Goal: Task Accomplishment & Management: Use online tool/utility

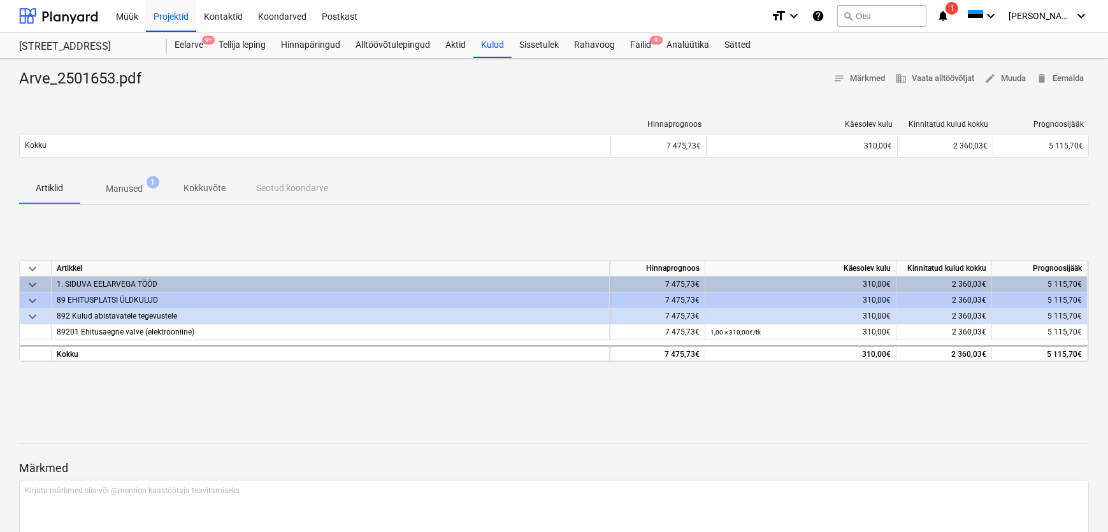
click at [959, 9] on span "1" at bounding box center [952, 8] width 13 height 13
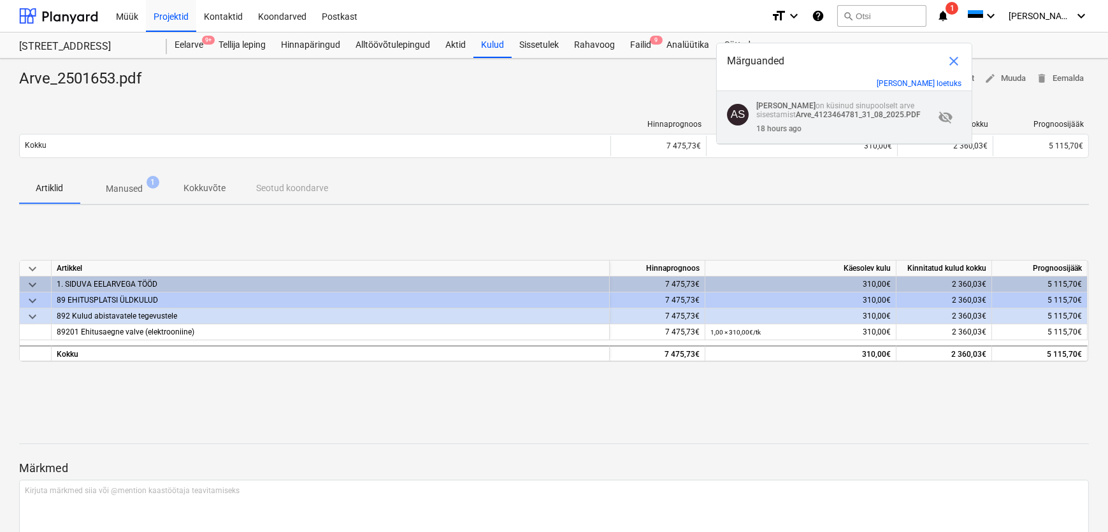
click at [855, 109] on p "[PERSON_NAME] on küsinud sinupoolselt arve sisestamist Arve_4123464781_31_08_20…" at bounding box center [846, 110] width 178 height 18
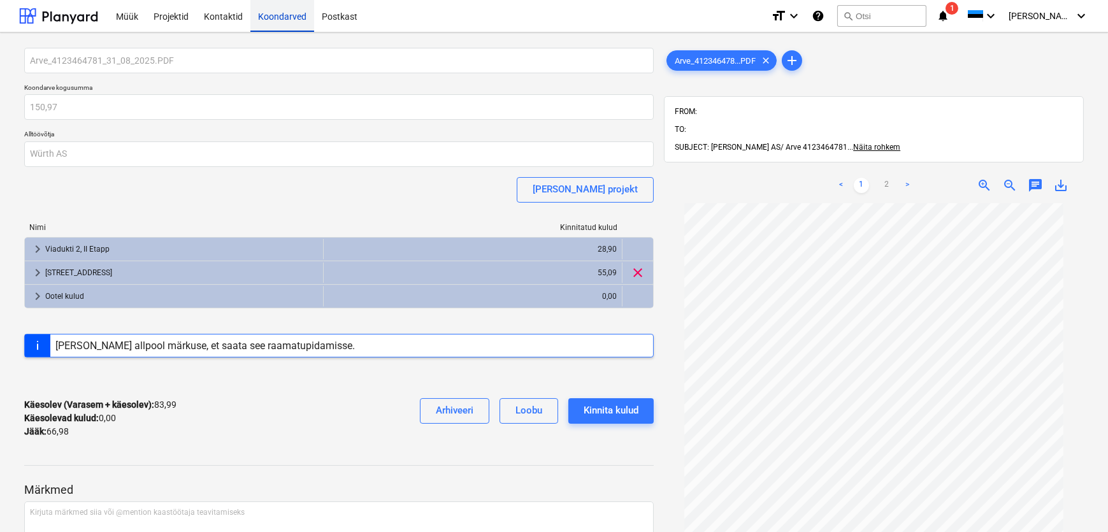
click at [284, 15] on div "Koondarved" at bounding box center [283, 15] width 64 height 33
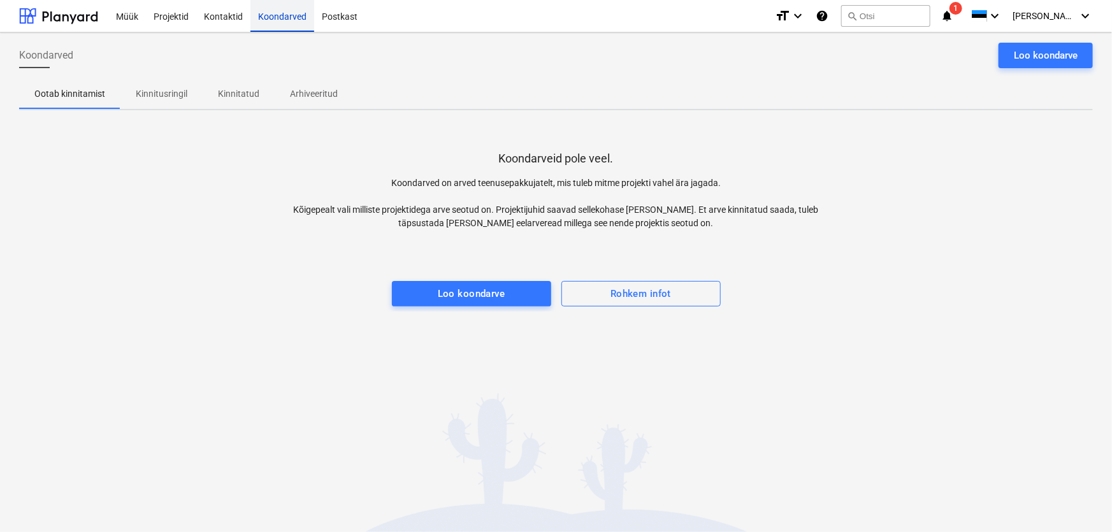
click at [284, 15] on div "Koondarved" at bounding box center [283, 15] width 64 height 33
click at [963, 8] on span "1" at bounding box center [956, 8] width 13 height 13
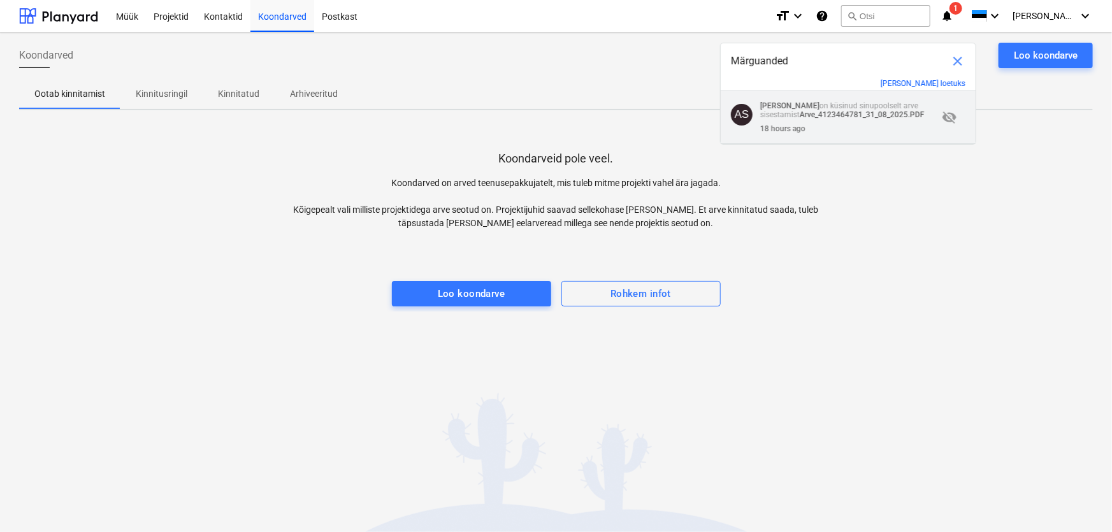
click at [947, 119] on span "visibility_off" at bounding box center [949, 117] width 15 height 15
click at [102, 304] on div "Koondarveid pole veel. Koondarved on arved teenusepakkujatelt, mis tuleb mitme …" at bounding box center [556, 215] width 1074 height 191
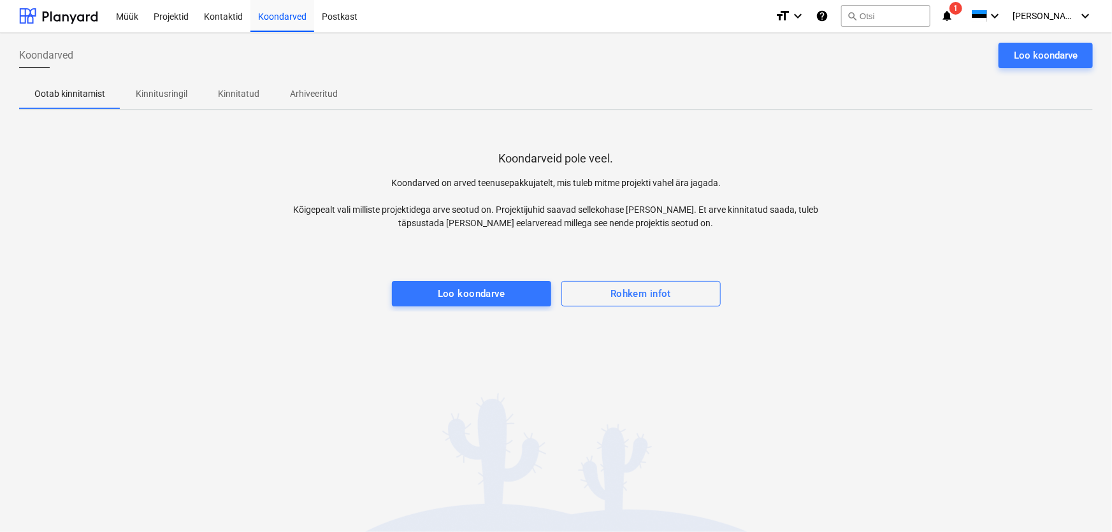
click at [954, 15] on icon "notifications" at bounding box center [947, 15] width 13 height 15
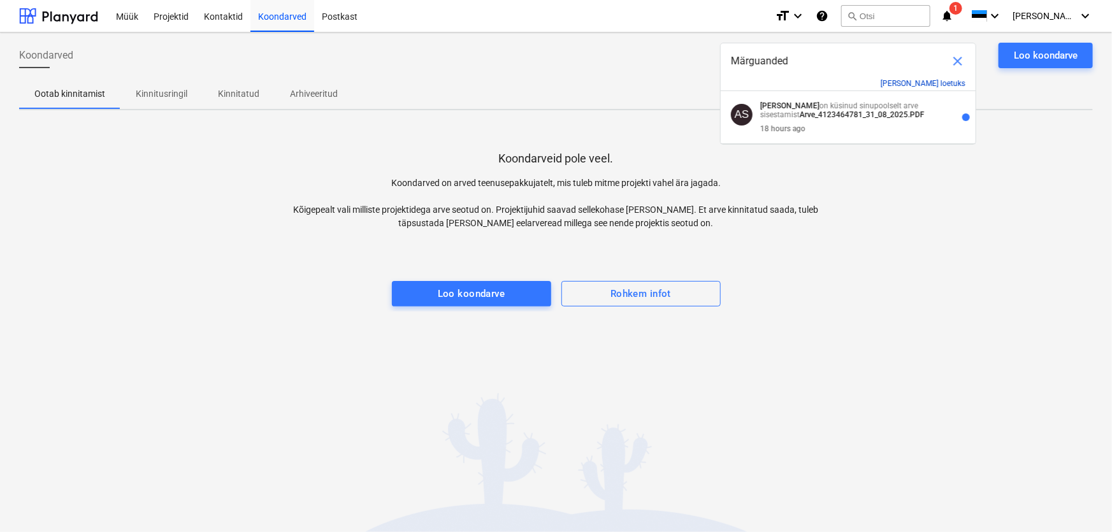
click at [954, 82] on button "[PERSON_NAME] loetuks" at bounding box center [923, 83] width 85 height 9
click at [161, 228] on div "Koondarveid pole veel. Koondarved on arved teenusepakkujatelt, mis tuleb mitme …" at bounding box center [556, 215] width 1074 height 191
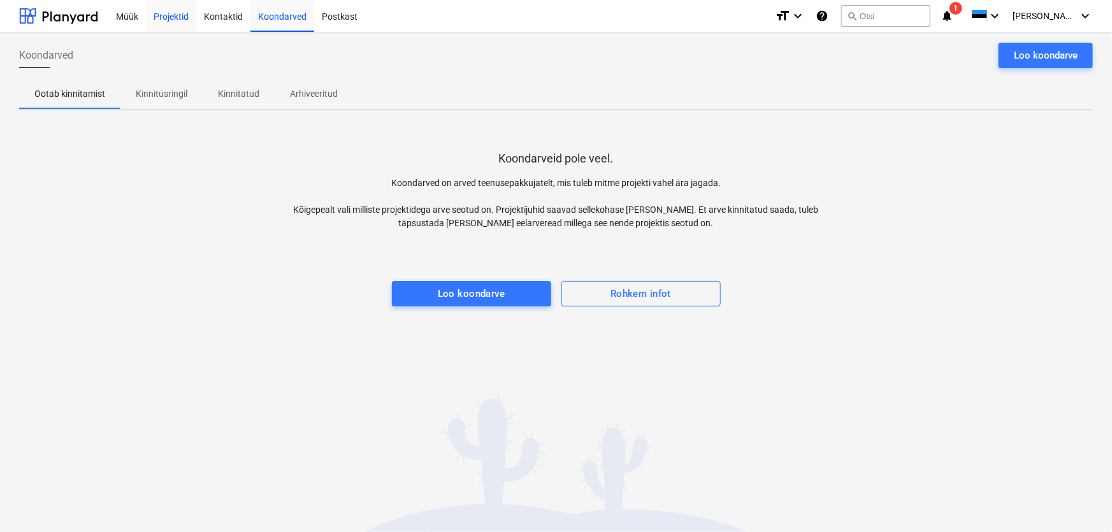
click at [175, 16] on div "Projektid" at bounding box center [171, 15] width 50 height 33
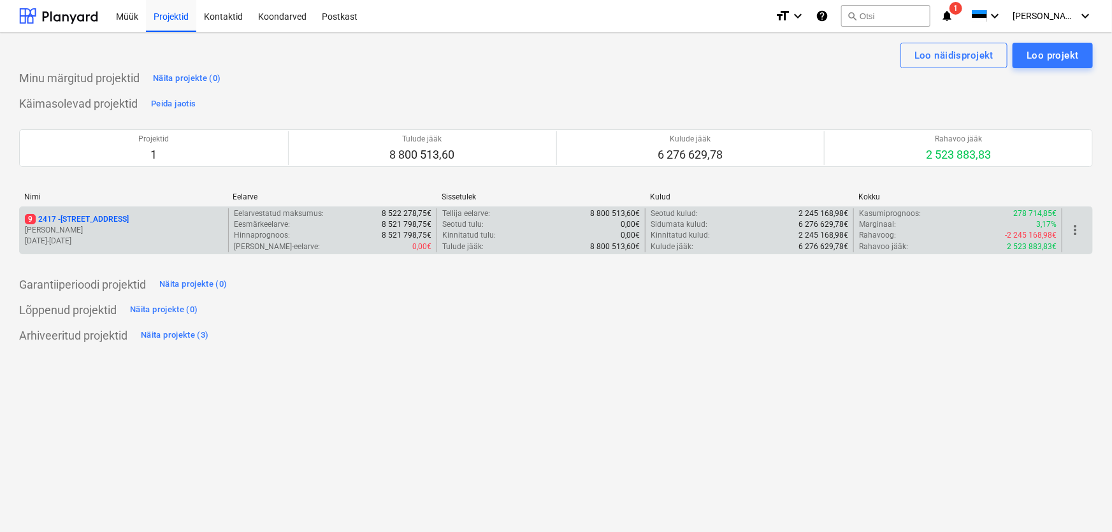
click at [89, 217] on p "9 [STREET_ADDRESS]" at bounding box center [77, 219] width 104 height 11
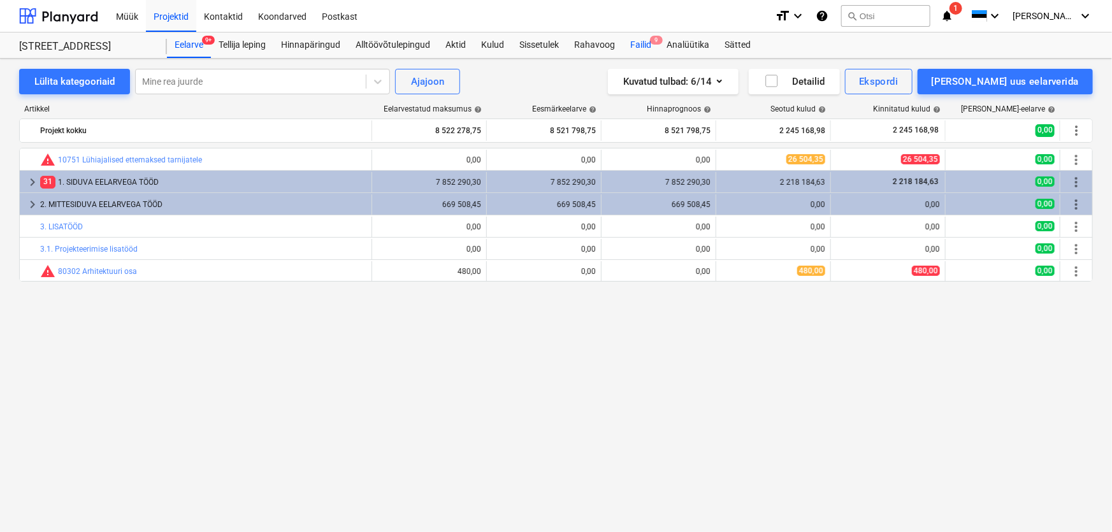
click at [637, 46] on div "Failid 9" at bounding box center [641, 45] width 36 height 25
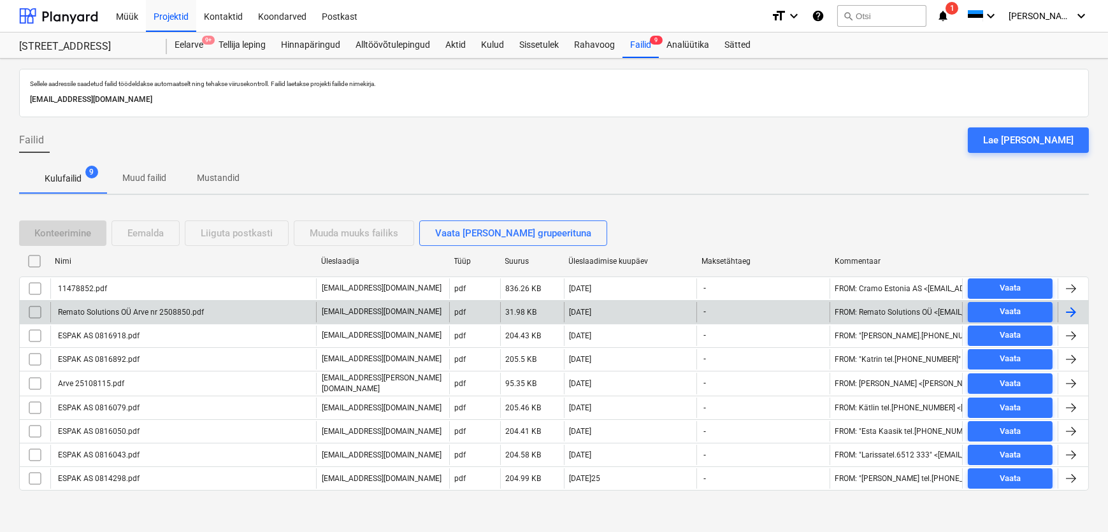
click at [134, 310] on div "Remato Solutions OÜ Arve nr 2508850.pdf" at bounding box center [130, 312] width 148 height 9
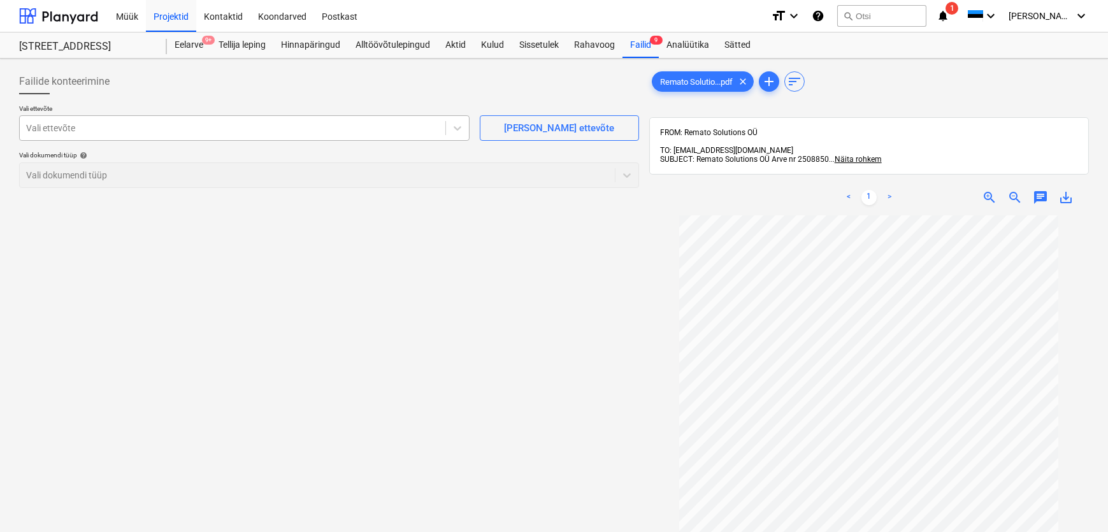
click at [75, 129] on div at bounding box center [232, 128] width 413 height 13
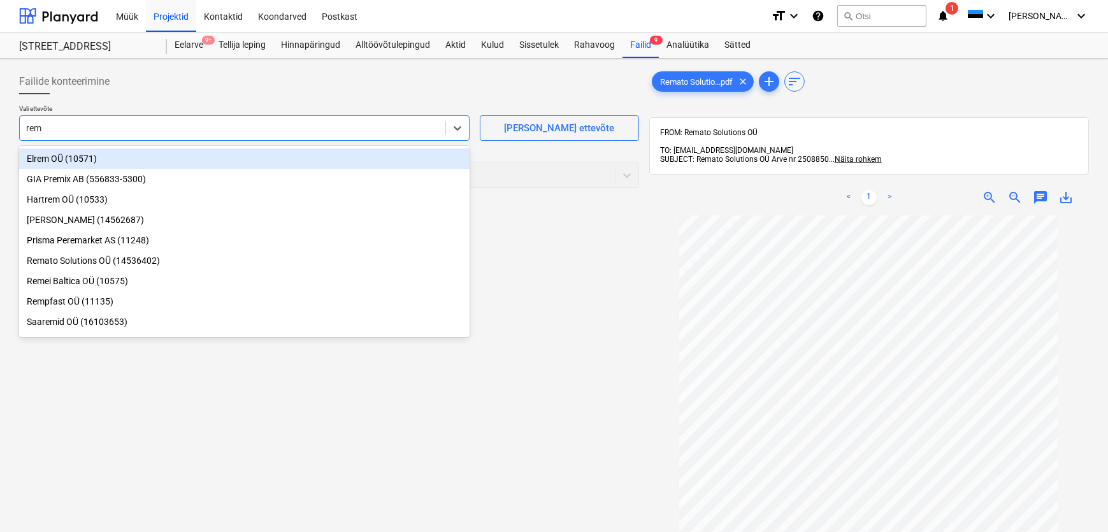
type input "rema"
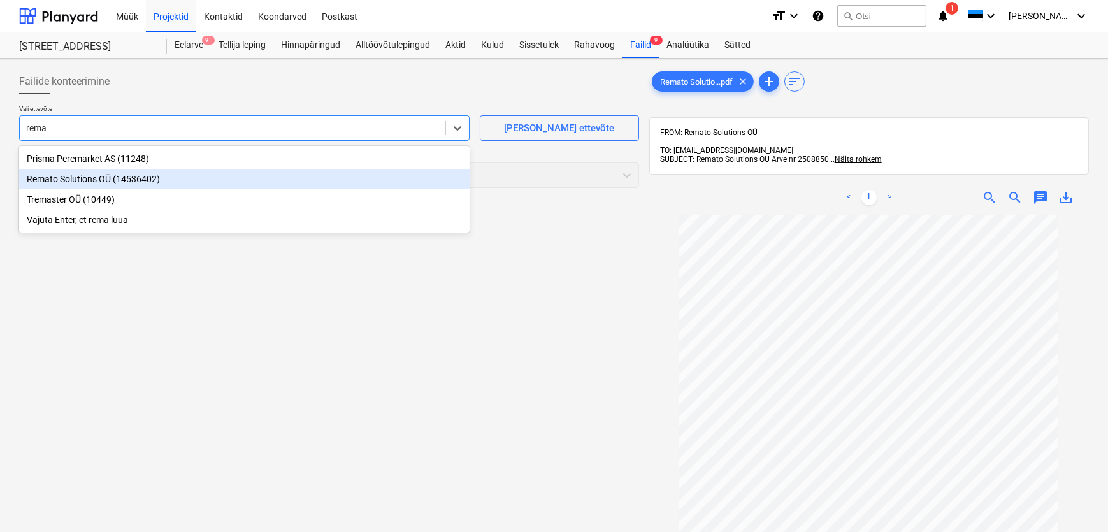
click at [65, 183] on div "Remato Solutions OÜ (14536402)" at bounding box center [244, 179] width 451 height 20
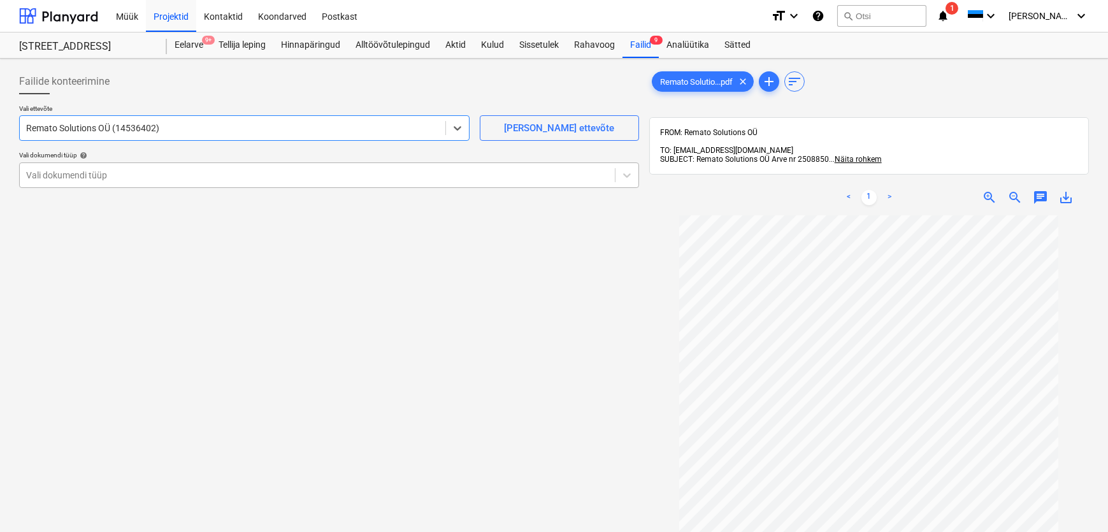
click at [71, 173] on div at bounding box center [317, 175] width 583 height 13
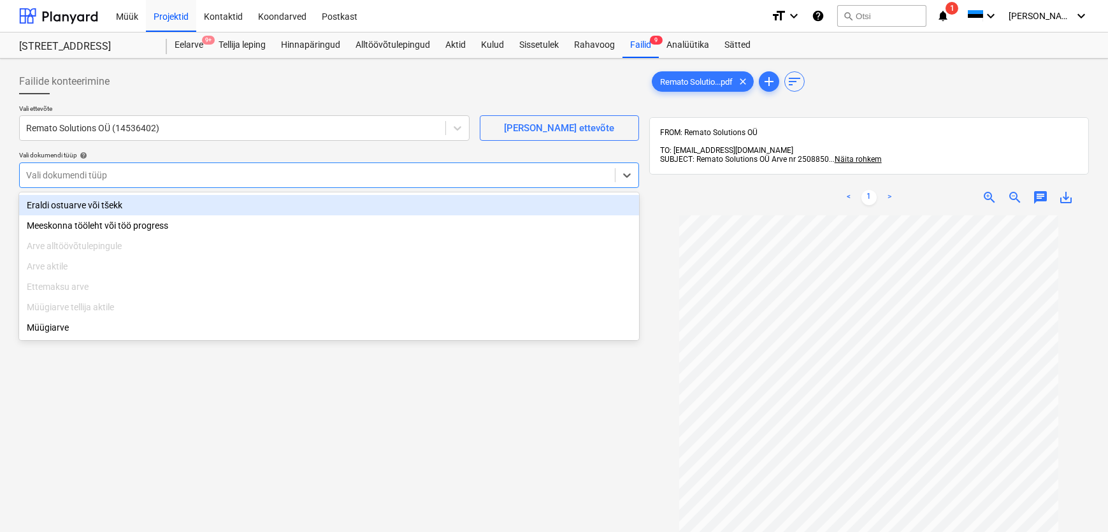
click at [80, 207] on div "Eraldi ostuarve või tšekk" at bounding box center [329, 205] width 620 height 20
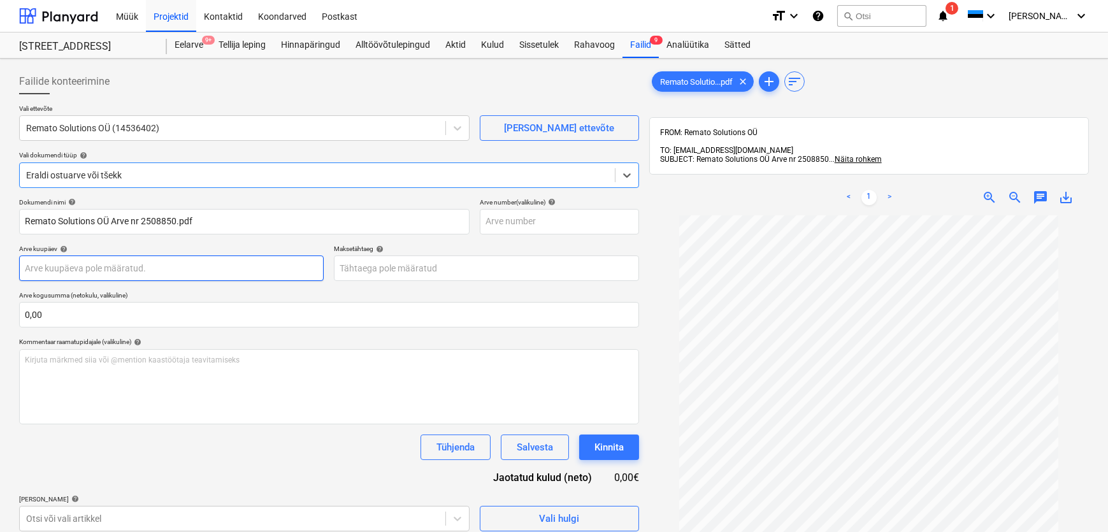
click at [94, 267] on body "Müük Projektid Kontaktid Koondarved Postkast format_size keyboard_arrow_down he…" at bounding box center [554, 266] width 1108 height 532
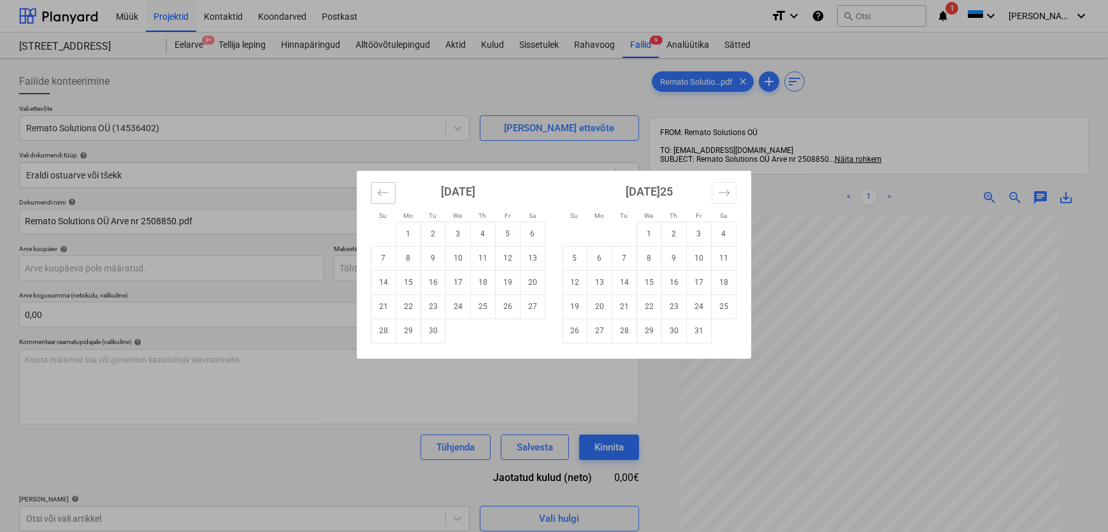
click at [382, 191] on icon "Move backward to switch to the previous month." at bounding box center [383, 193] width 12 height 12
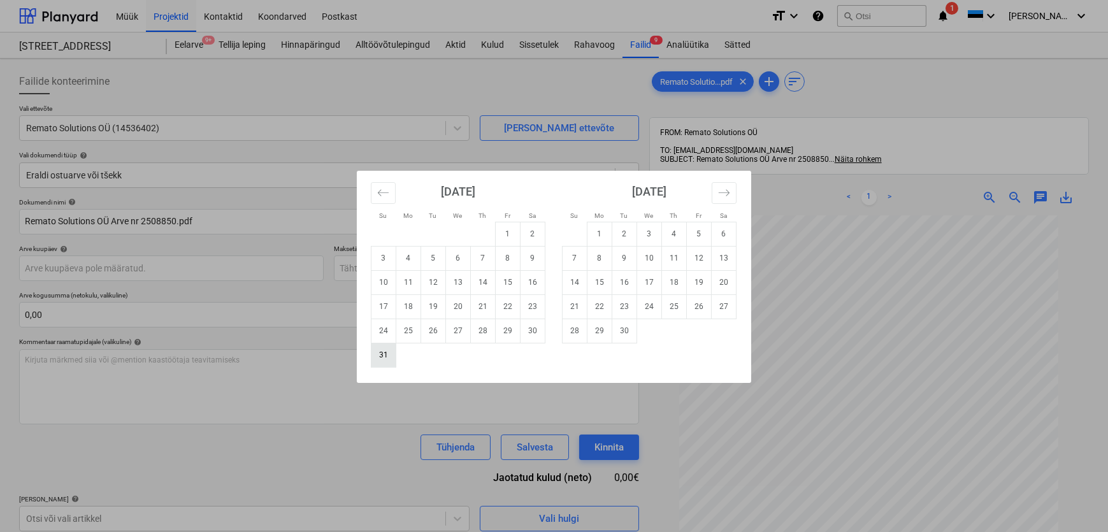
click at [378, 355] on td "31" at bounding box center [384, 355] width 25 height 24
type input "[DATE]"
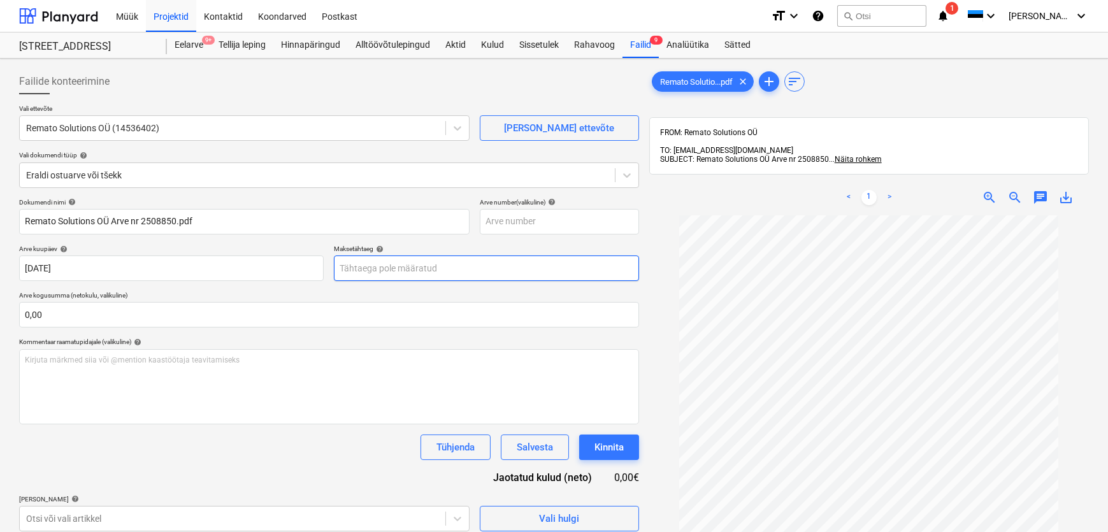
click at [444, 263] on body "Müük Projektid Kontaktid Koondarved Postkast format_size keyboard_arrow_down he…" at bounding box center [554, 266] width 1108 height 532
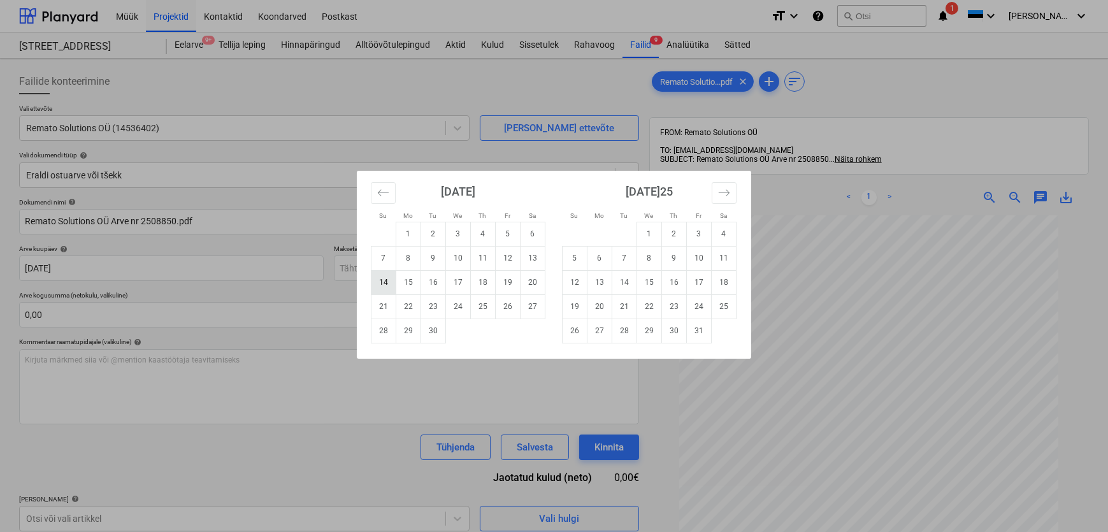
click at [382, 281] on td "14" at bounding box center [384, 282] width 25 height 24
type input "[DATE]25"
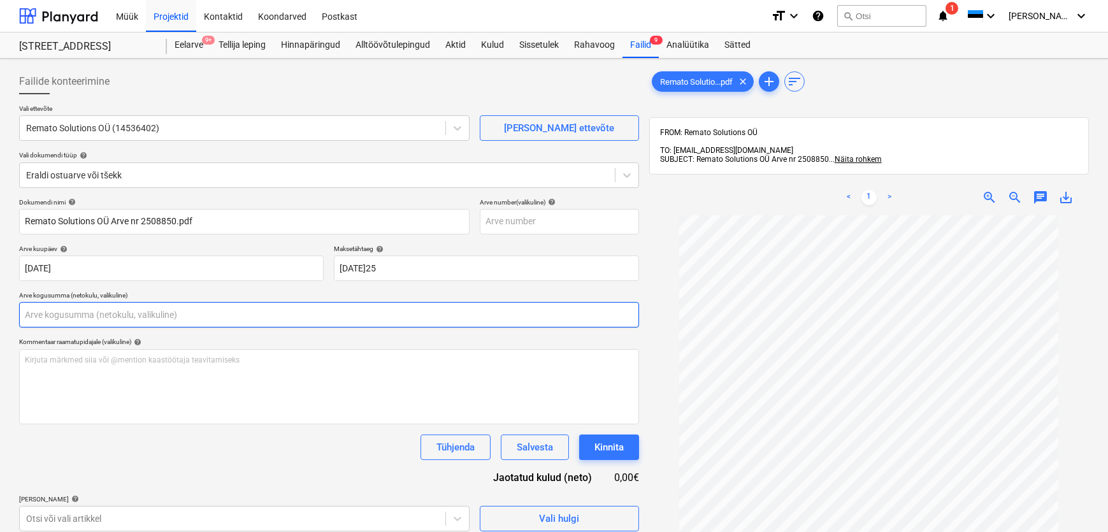
click at [173, 318] on input "text" at bounding box center [329, 314] width 620 height 25
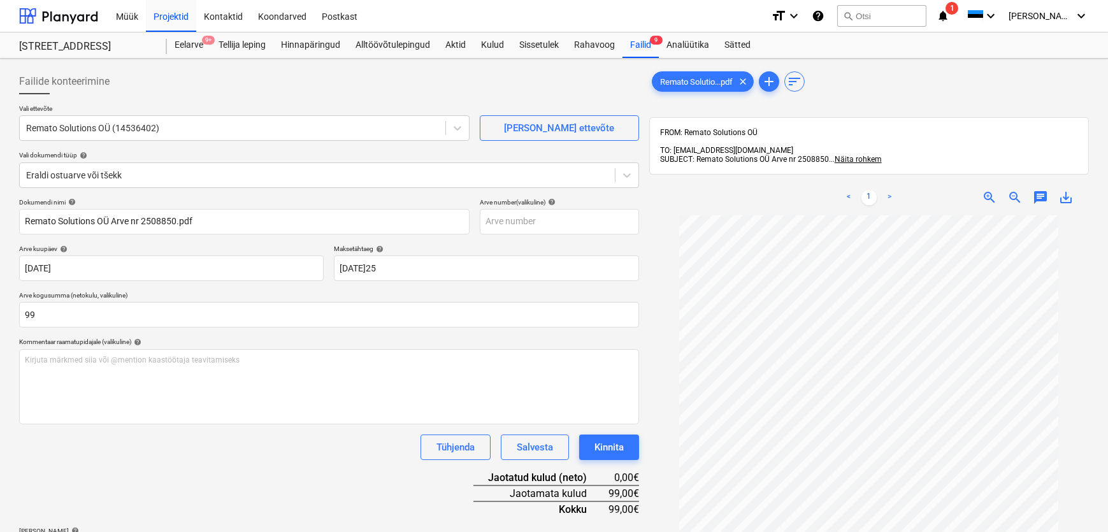
type input "99,00"
click at [111, 443] on div "Tühjenda Salvesta Kinnita" at bounding box center [329, 447] width 620 height 25
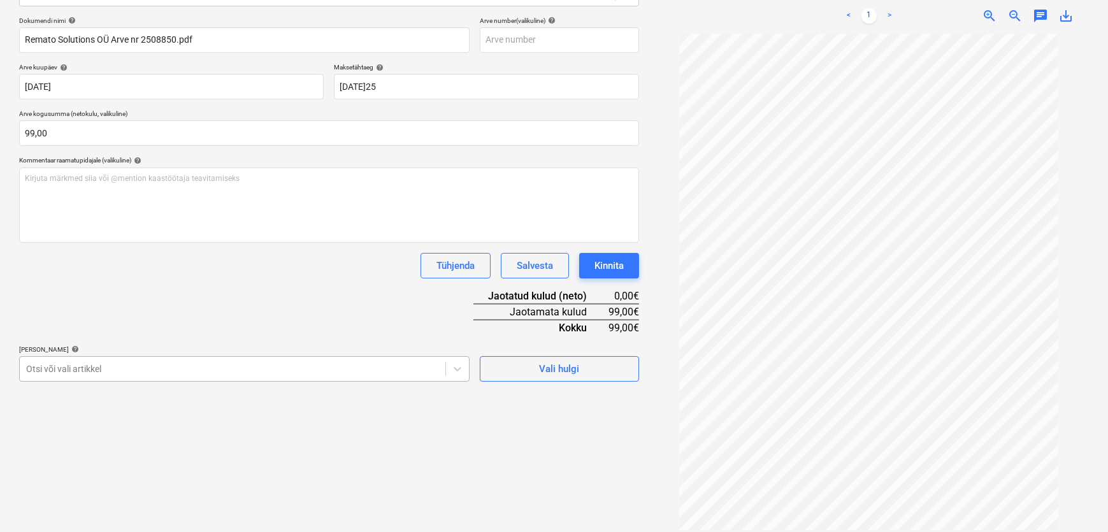
scroll to position [229, 0]
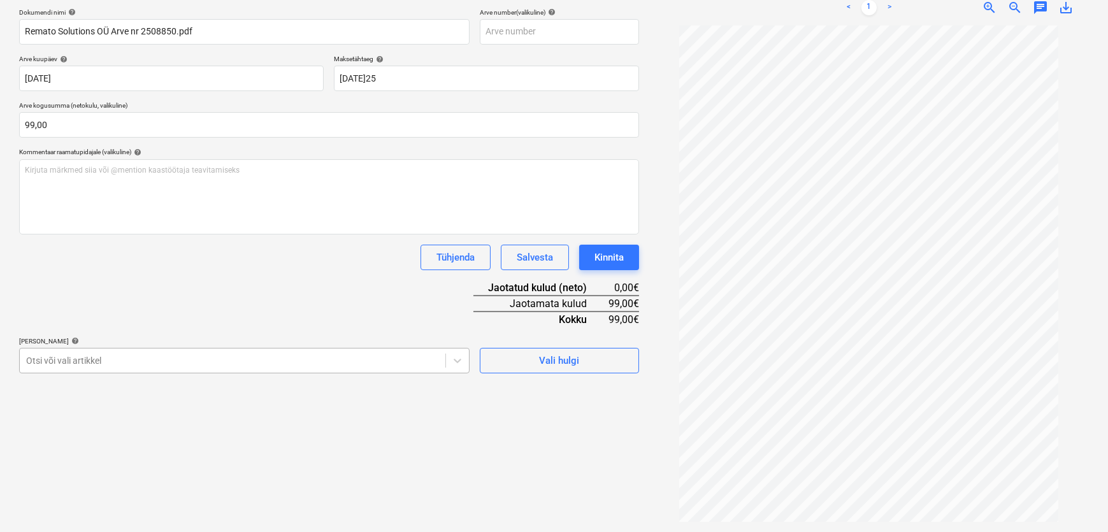
click at [58, 342] on body "Müük Projektid Kontaktid Koondarved Postkast format_size keyboard_arrow_down he…" at bounding box center [554, 76] width 1108 height 532
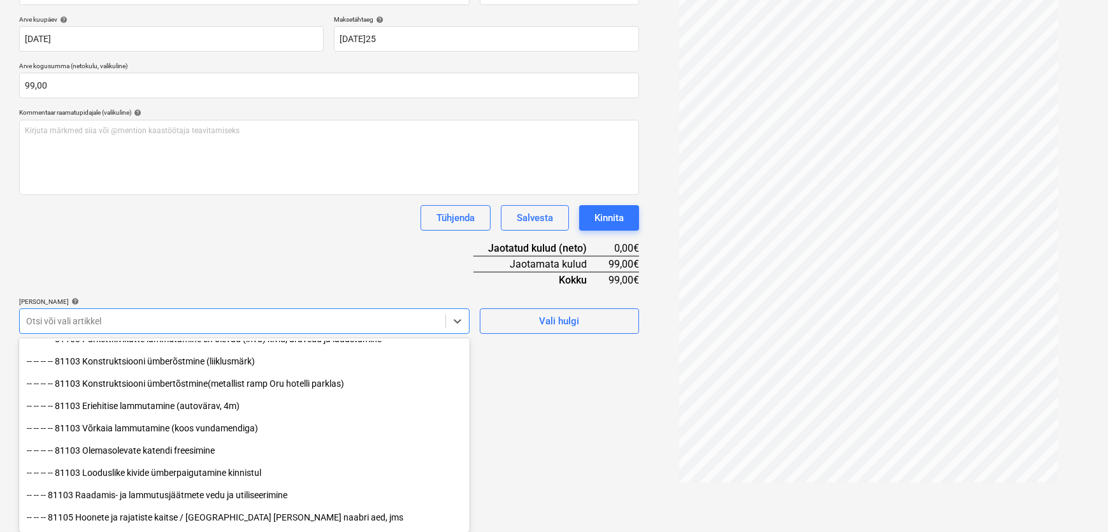
scroll to position [637, 0]
click at [158, 321] on div "Dokumendi nimi help Remato Solutions OÜ Arve nr 2508850.pdf Arve number (valiku…" at bounding box center [329, 151] width 620 height 365
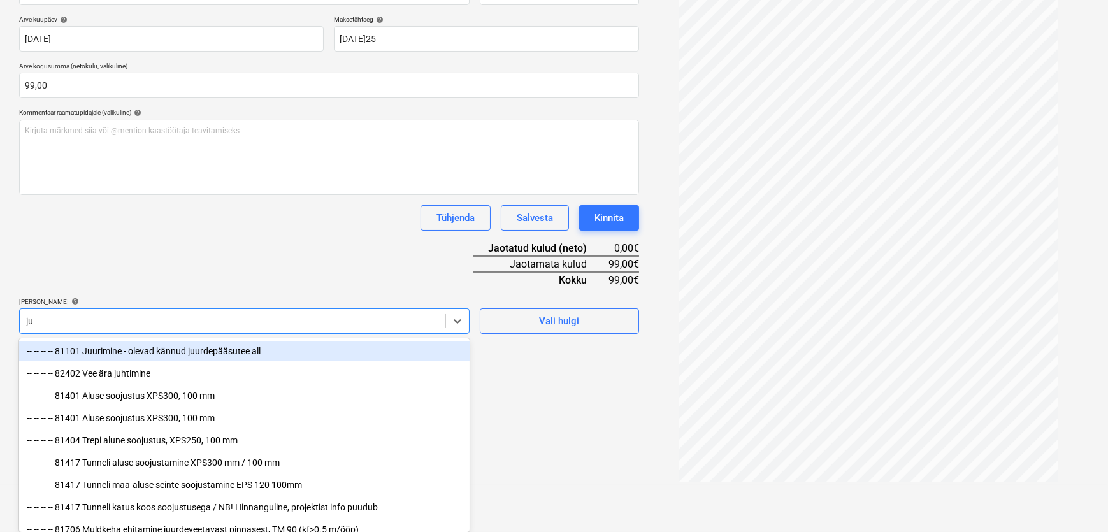
type input "juh"
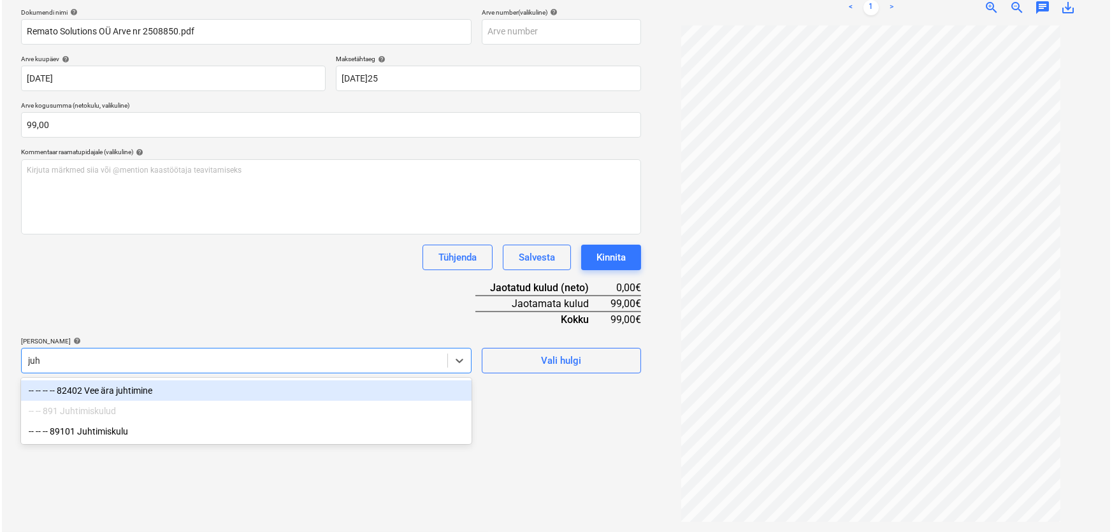
scroll to position [182, 0]
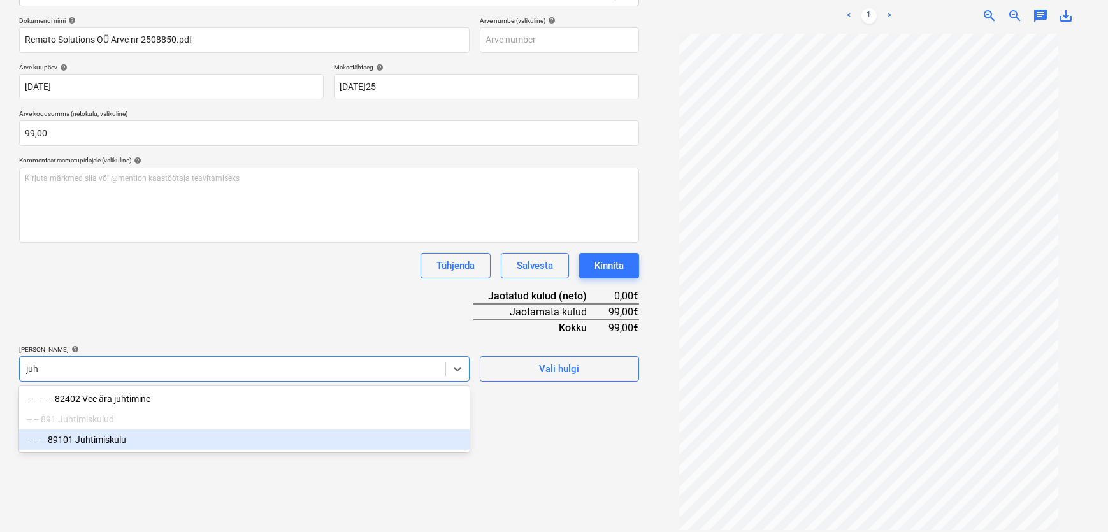
click at [99, 442] on div "-- -- -- 89101 Juhtimiskulu" at bounding box center [244, 440] width 451 height 20
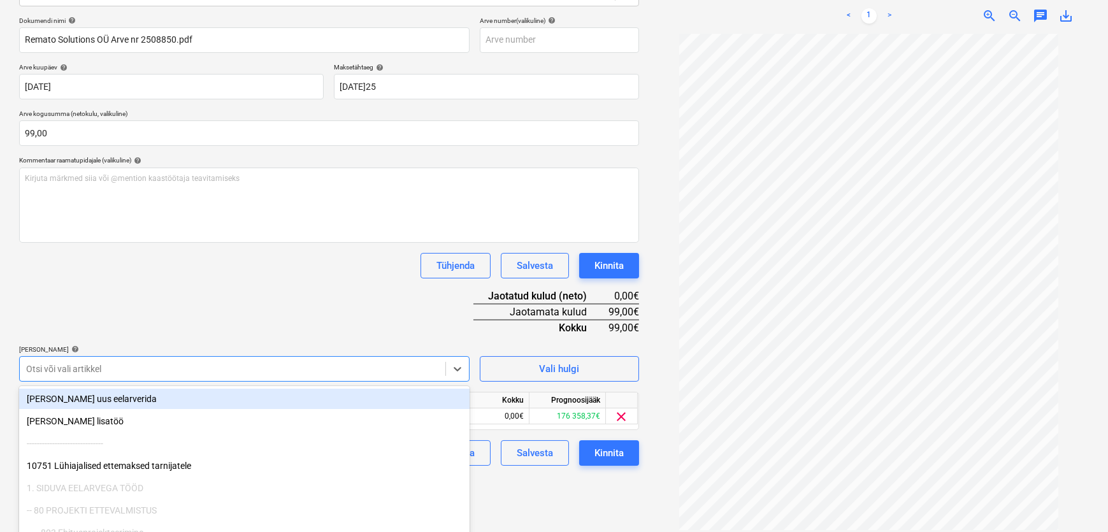
click at [535, 495] on div "Failide konteerimine Vali ettevõte Remato Solutions OÜ (14536402) [PERSON_NAME]…" at bounding box center [329, 208] width 630 height 653
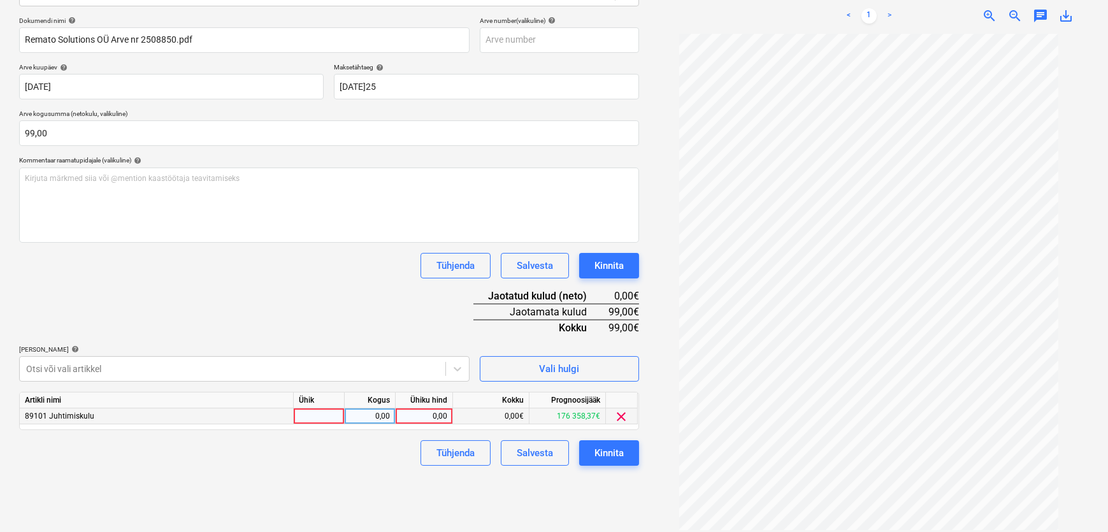
click at [419, 419] on div "0,00" at bounding box center [424, 417] width 47 height 16
type input "99"
click at [389, 453] on div "Tühjenda Salvesta Kinnita" at bounding box center [329, 452] width 620 height 25
click at [595, 446] on div "Kinnita" at bounding box center [609, 453] width 29 height 17
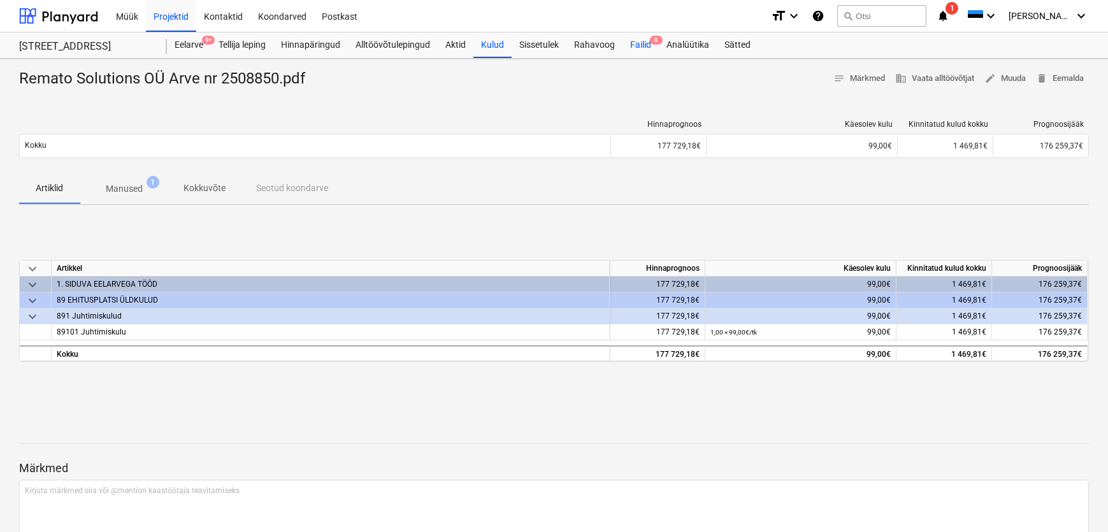
click at [649, 44] on div "Failid 8" at bounding box center [641, 45] width 36 height 25
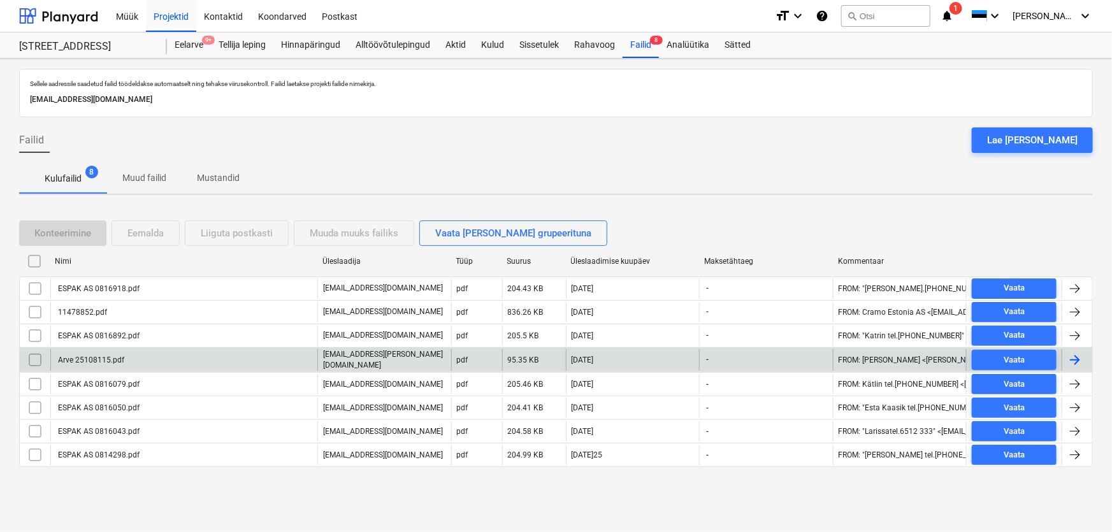
click at [88, 356] on div "Arve 25108115.pdf" at bounding box center [90, 360] width 68 height 9
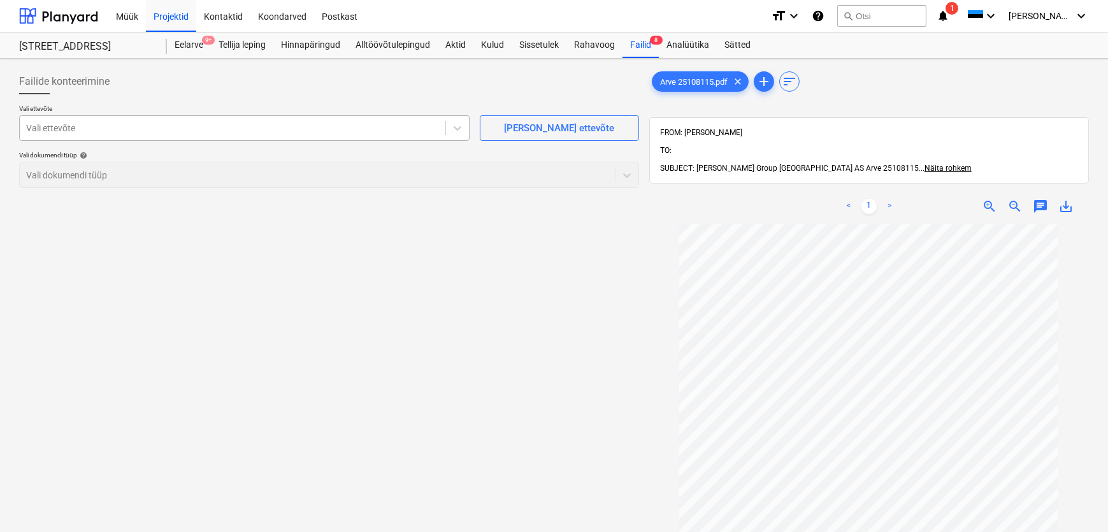
click at [67, 127] on div at bounding box center [232, 128] width 413 height 13
click at [887, 199] on link ">" at bounding box center [889, 206] width 15 height 15
click at [889, 199] on link ">" at bounding box center [889, 206] width 15 height 15
click at [74, 129] on div at bounding box center [232, 128] width 413 height 13
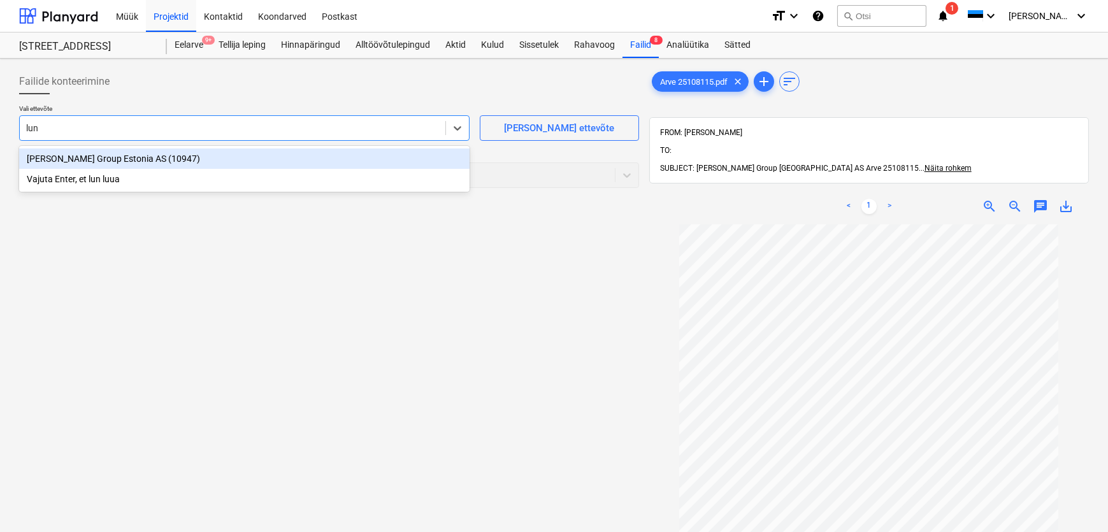
type input "[PERSON_NAME]"
click at [56, 161] on div "[PERSON_NAME] Group Estonia AS (10947)" at bounding box center [244, 159] width 451 height 20
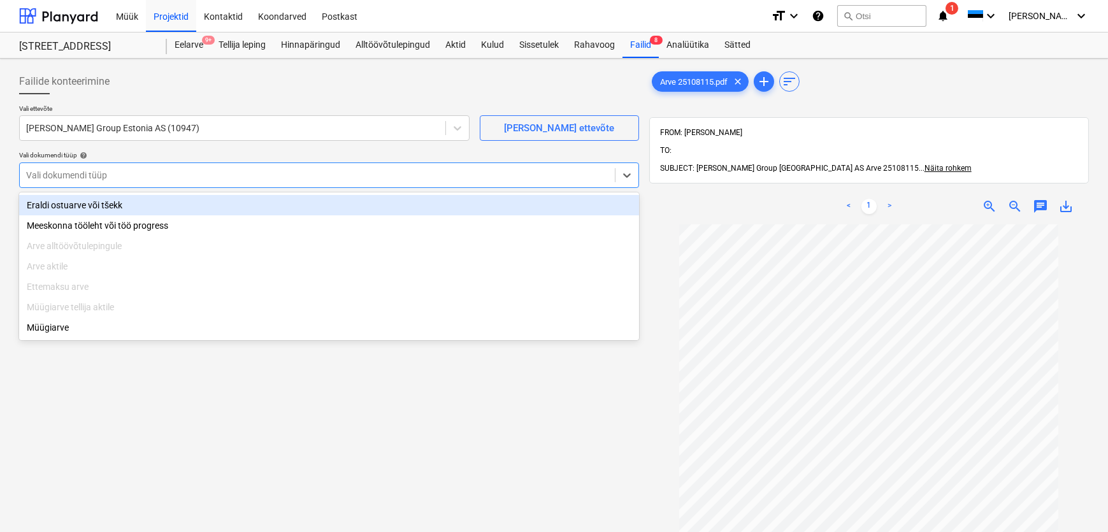
click at [62, 173] on div at bounding box center [317, 175] width 583 height 13
click at [62, 206] on div "Eraldi ostuarve või tšekk" at bounding box center [329, 205] width 620 height 20
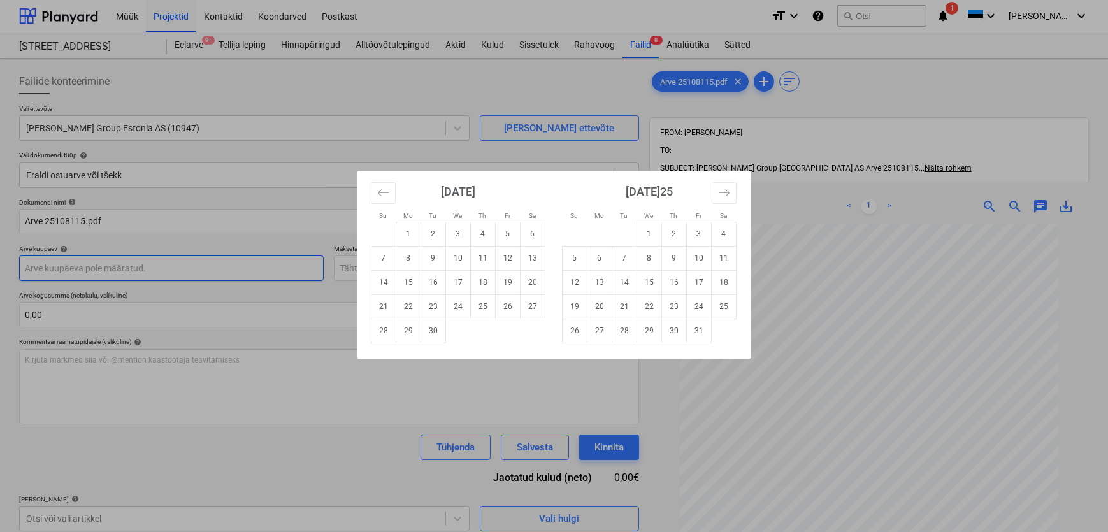
click at [56, 271] on body "Müük Projektid Kontaktid Koondarved Postkast format_size keyboard_arrow_down he…" at bounding box center [554, 266] width 1108 height 532
click at [382, 233] on td "Calendar" at bounding box center [384, 234] width 25 height 24
click at [375, 198] on button "Move backward to switch to the previous month." at bounding box center [383, 193] width 25 height 22
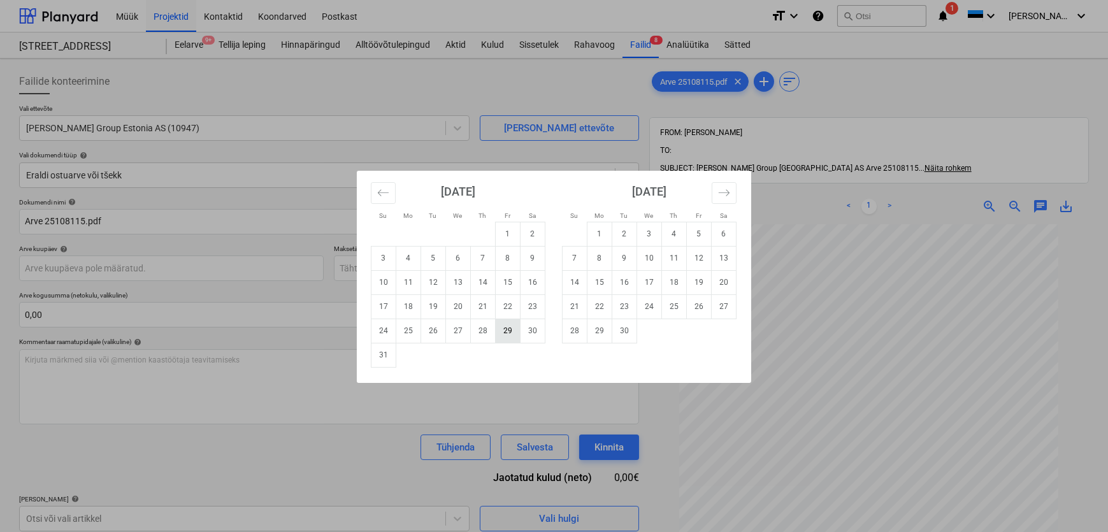
click at [506, 330] on td "29" at bounding box center [508, 331] width 25 height 24
type input "[DATE]25"
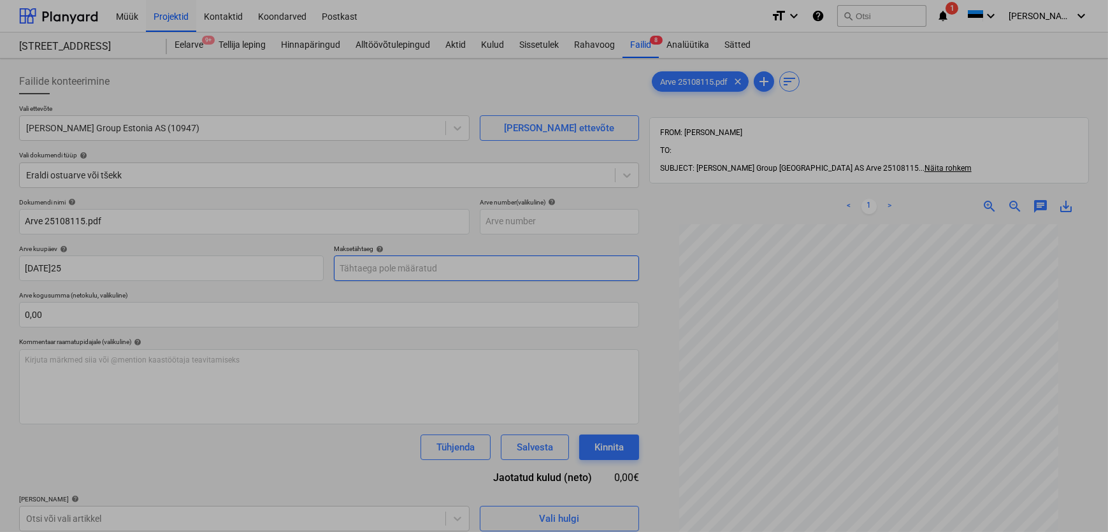
click at [427, 264] on body "Müük Projektid Kontaktid Koondarved Postkast format_size keyboard_arrow_down he…" at bounding box center [554, 266] width 1108 height 532
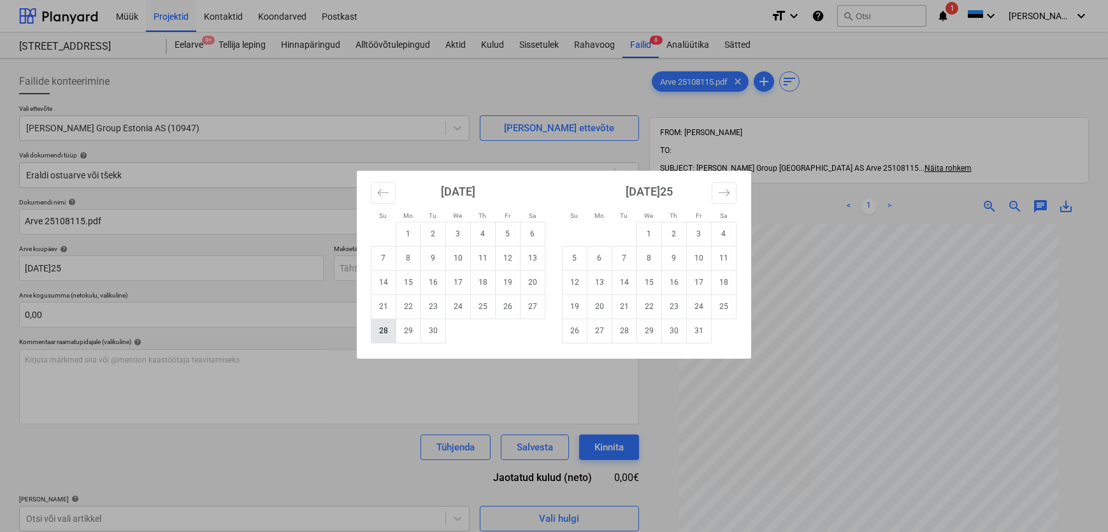
click at [381, 331] on td "28" at bounding box center [384, 331] width 25 height 24
type input "[DATE]25"
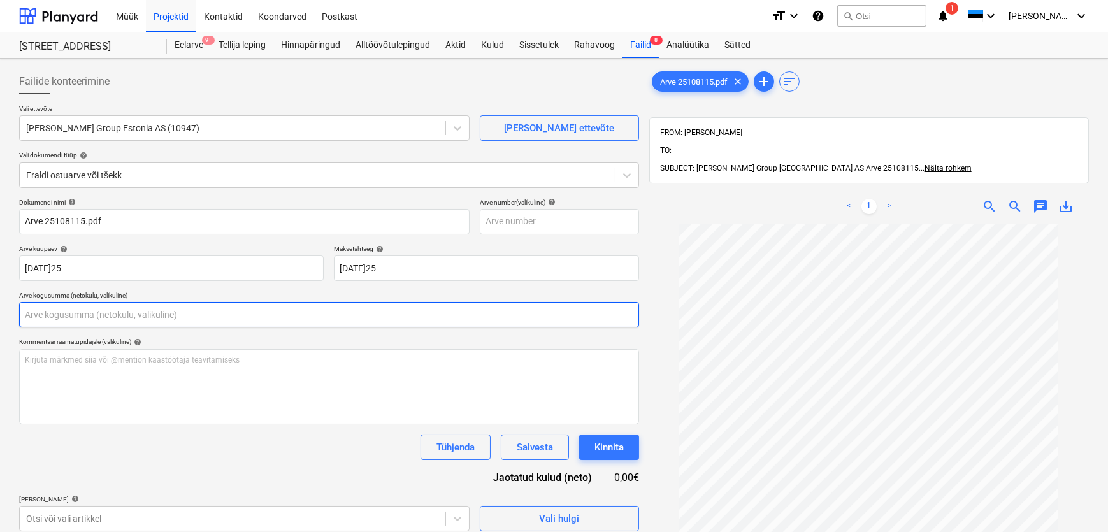
click at [247, 321] on input "text" at bounding box center [329, 314] width 620 height 25
type input "0,00"
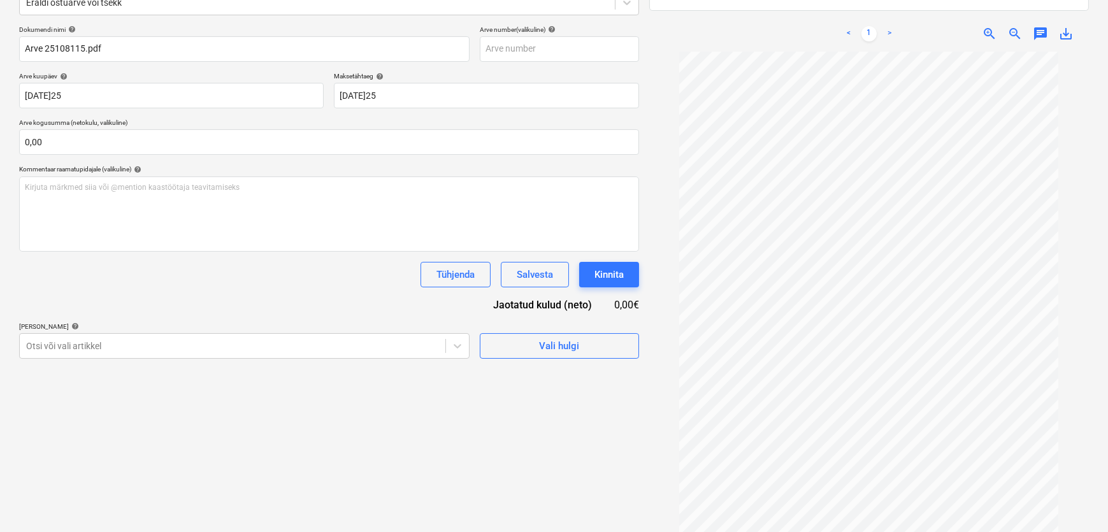
scroll to position [182, 0]
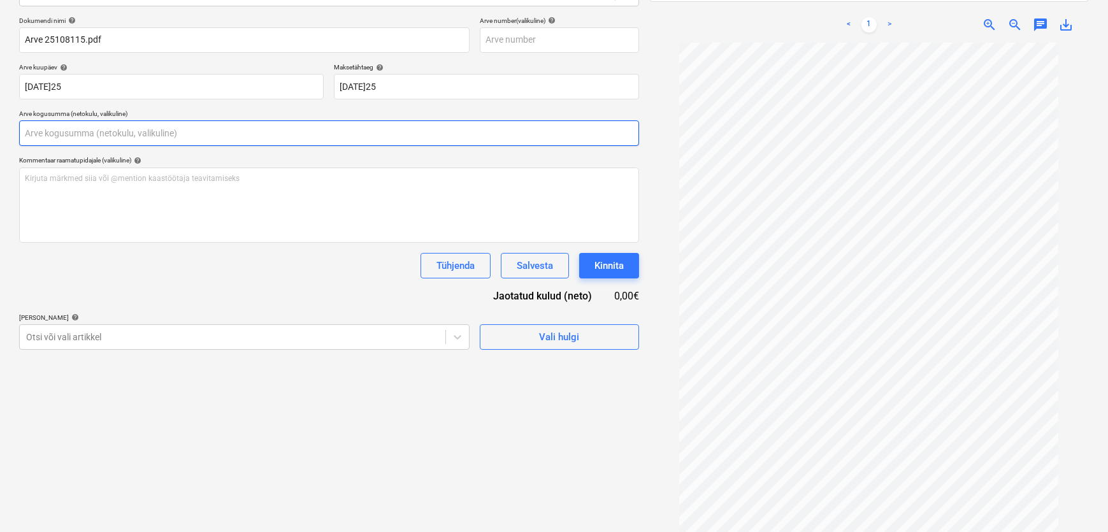
click at [55, 133] on input "text" at bounding box center [329, 132] width 620 height 25
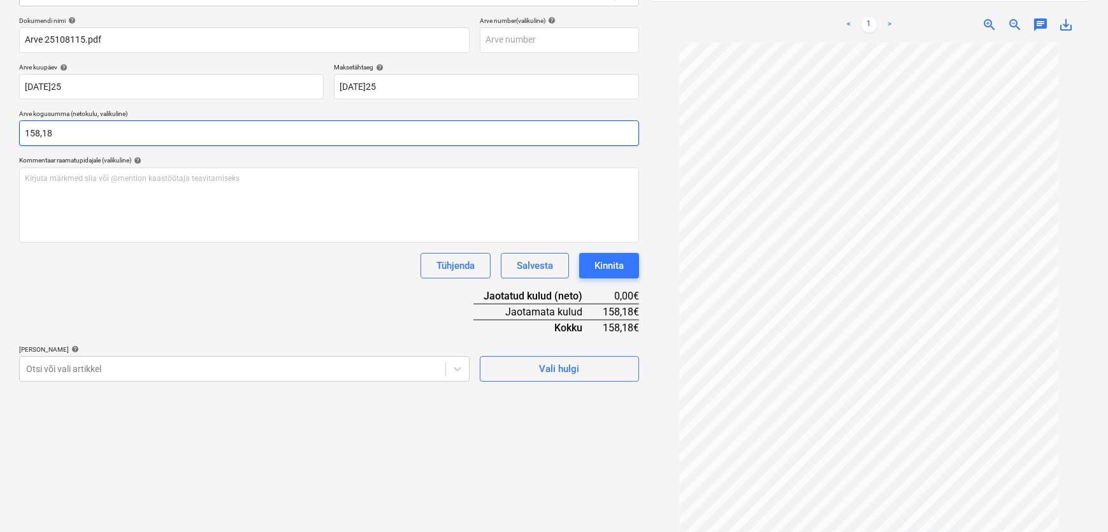
type input "158,18"
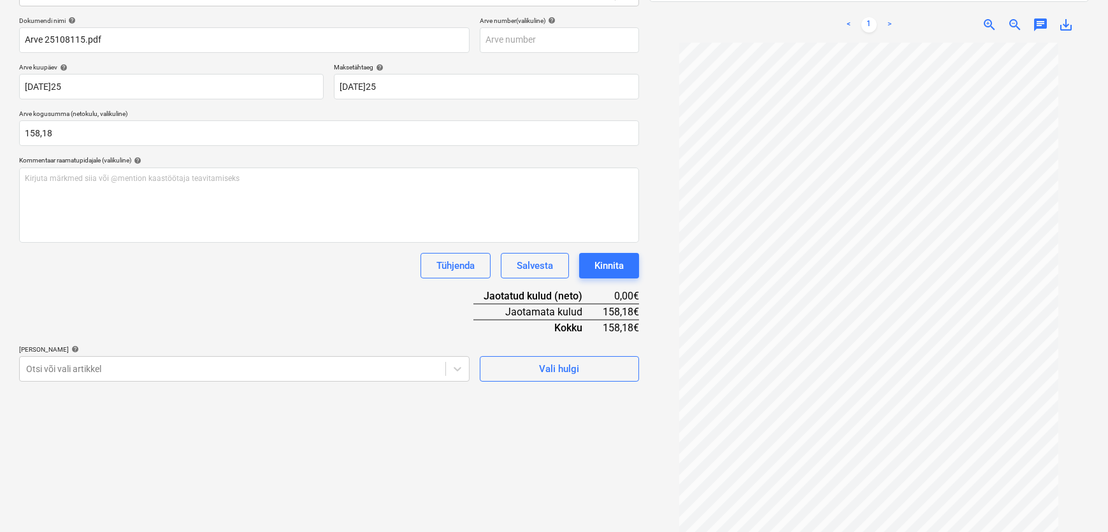
click at [121, 272] on div "Tühjenda Salvesta Kinnita" at bounding box center [329, 265] width 620 height 25
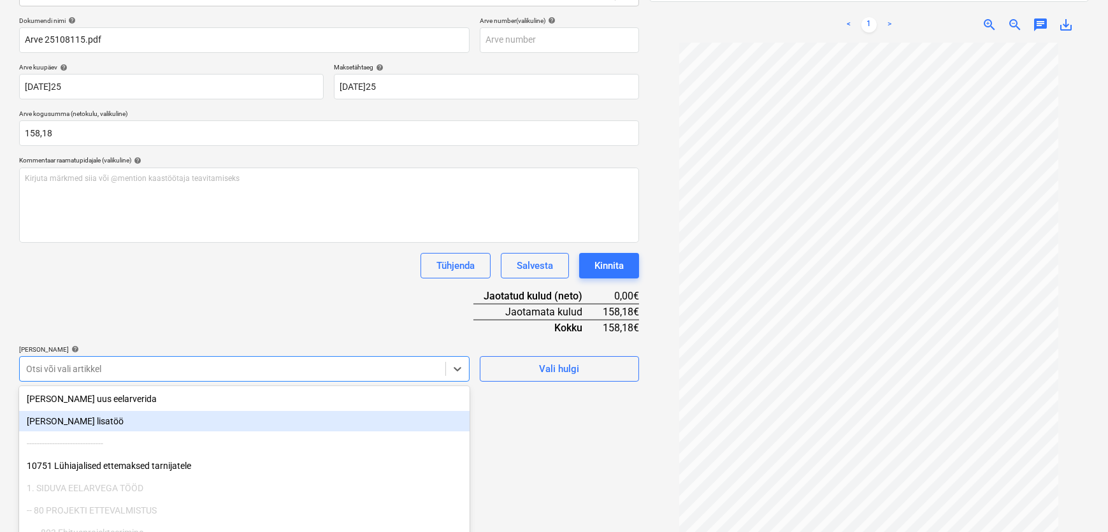
scroll to position [229, 0]
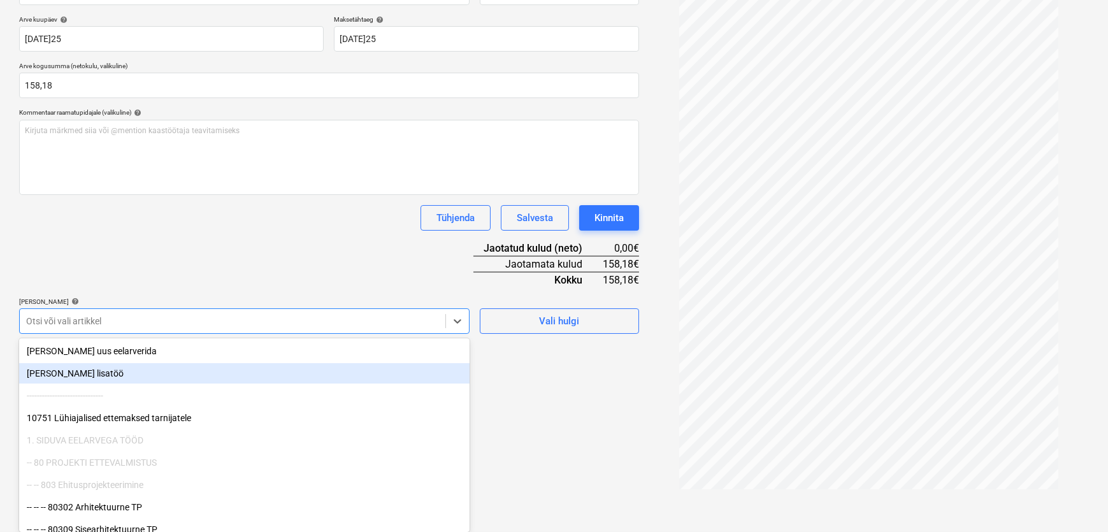
click at [70, 303] on body "Müük Projektid Kontaktid Koondarved Postkast format_size keyboard_arrow_down he…" at bounding box center [554, 37] width 1108 height 532
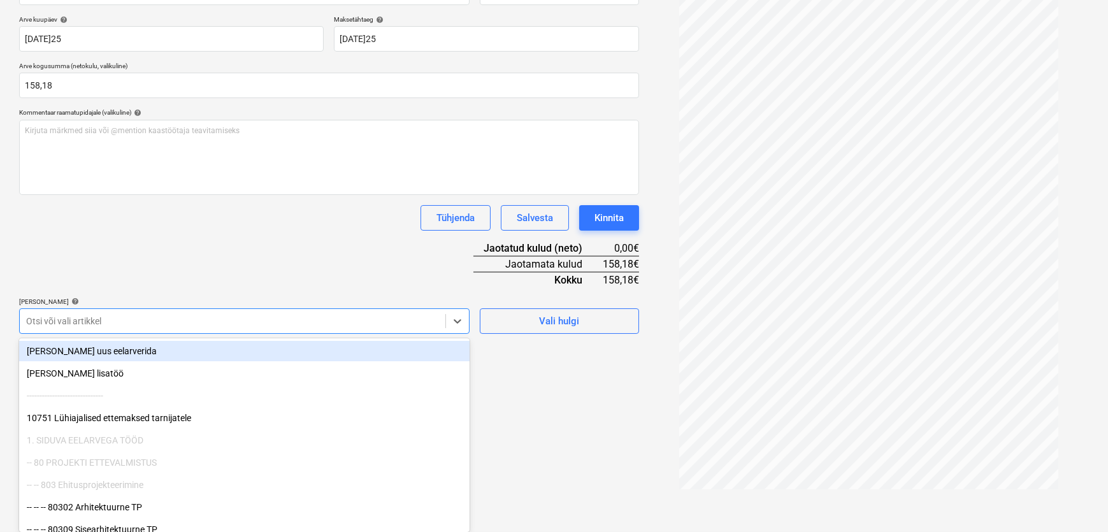
click at [115, 321] on div "Dokumendi nimi help Arve 25108115.pdf Arve number (valikuline) help Arve kuupäe…" at bounding box center [329, 151] width 620 height 365
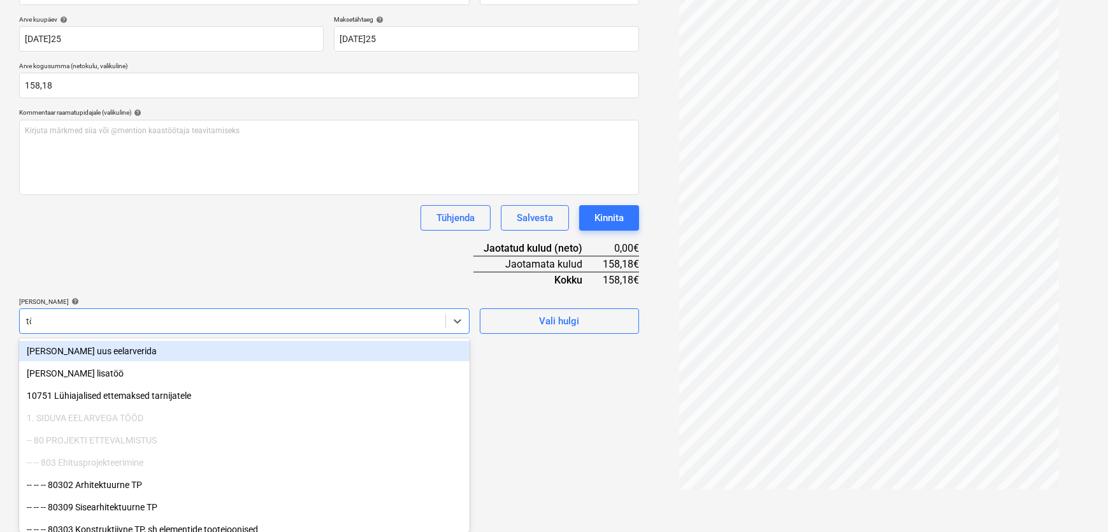
scroll to position [227, 0]
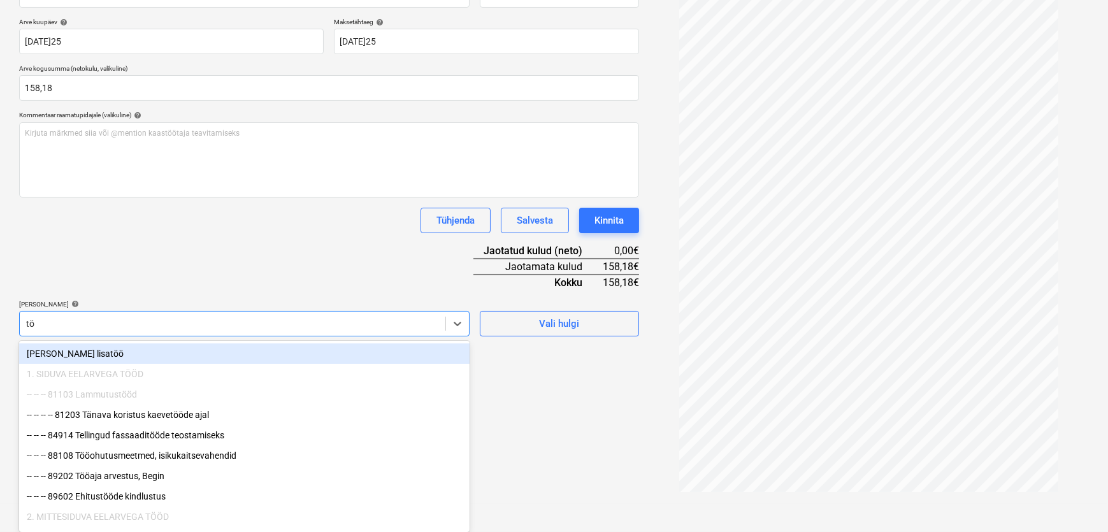
type input "töö"
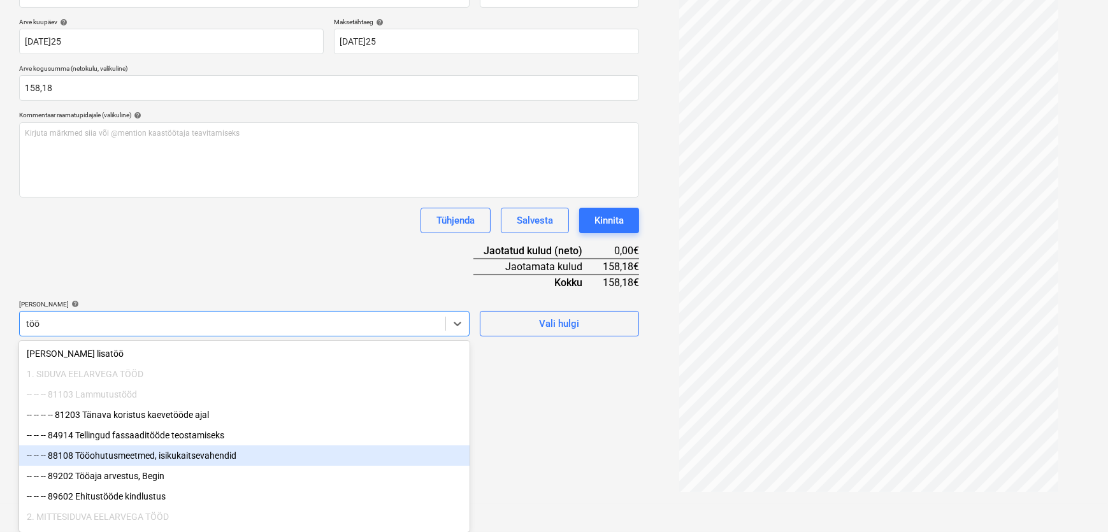
click at [213, 460] on div "-- -- -- 88108 Tööohutusmeetmed, isikukaitsevahendid" at bounding box center [244, 456] width 451 height 20
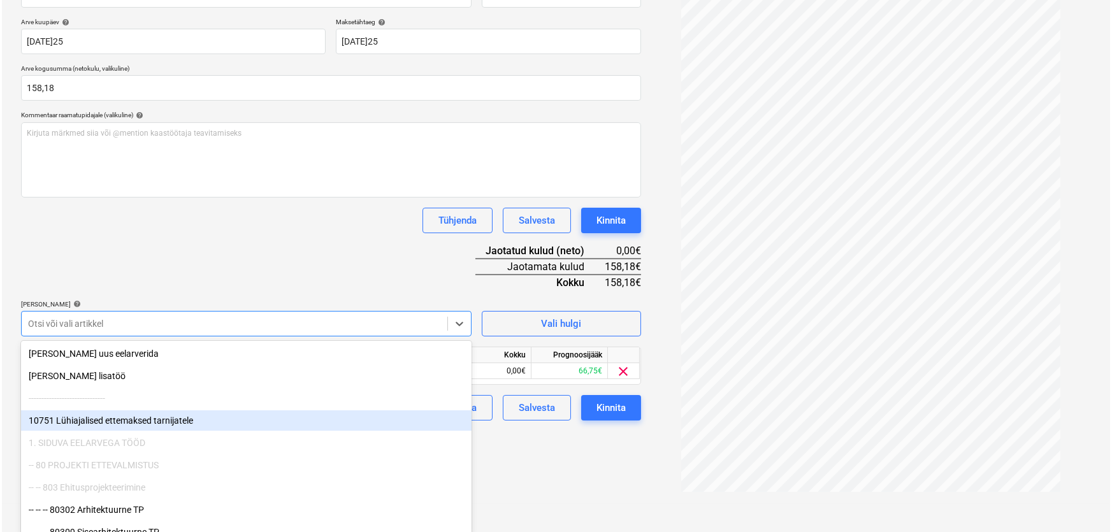
scroll to position [182, 0]
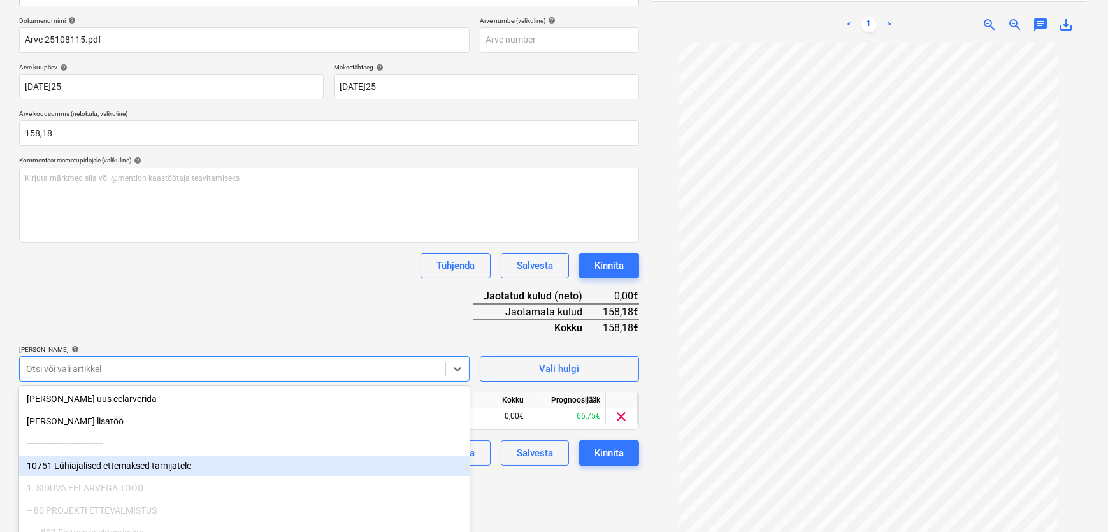
click at [556, 484] on div "Failide konteerimine Vali ettevõte [PERSON_NAME] Group Estonia AS (10947) [PERS…" at bounding box center [554, 213] width 1108 height 672
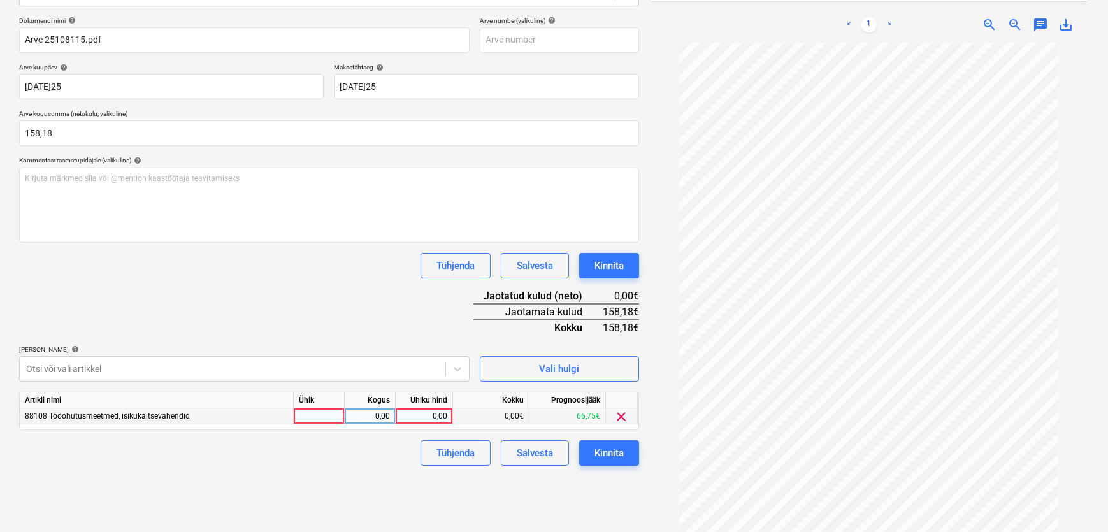
click at [428, 414] on div "0,00" at bounding box center [424, 417] width 47 height 16
type input "158,18"
click at [309, 459] on div "Tühjenda Salvesta Kinnita" at bounding box center [329, 452] width 620 height 25
click at [602, 451] on div "Kinnita" at bounding box center [609, 453] width 29 height 17
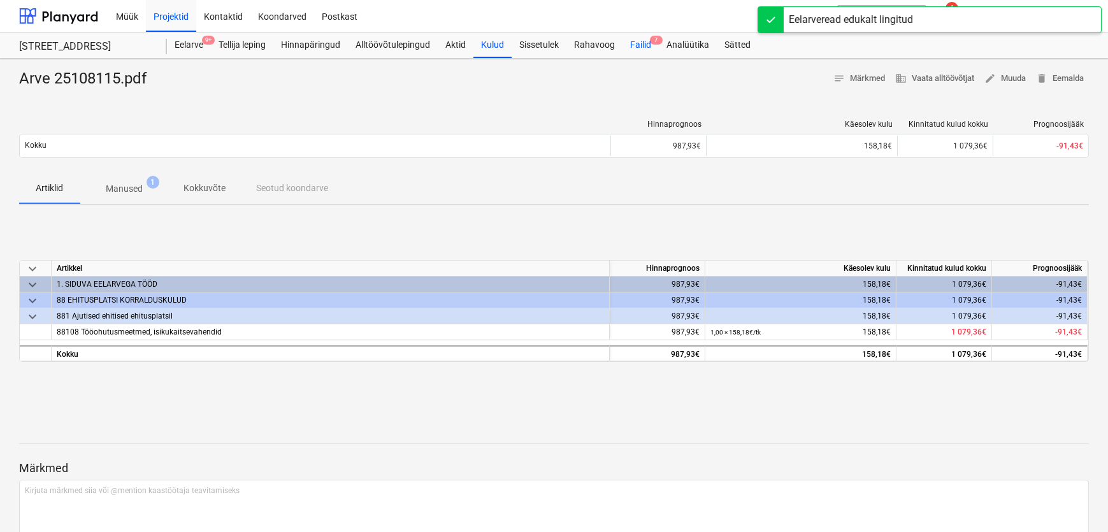
click at [638, 45] on div "Failid 7" at bounding box center [641, 45] width 36 height 25
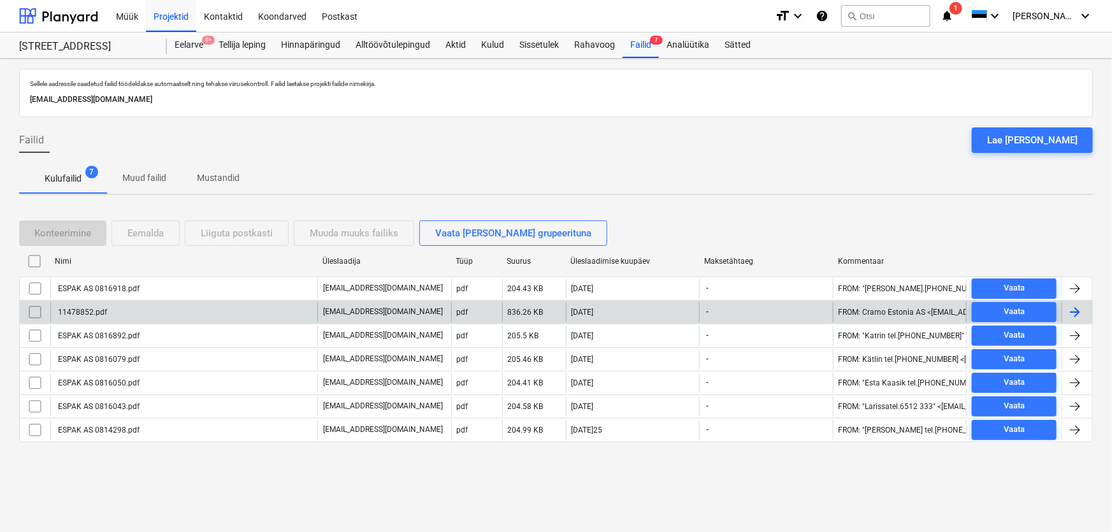
click at [75, 310] on div "11478852.pdf" at bounding box center [81, 312] width 51 height 9
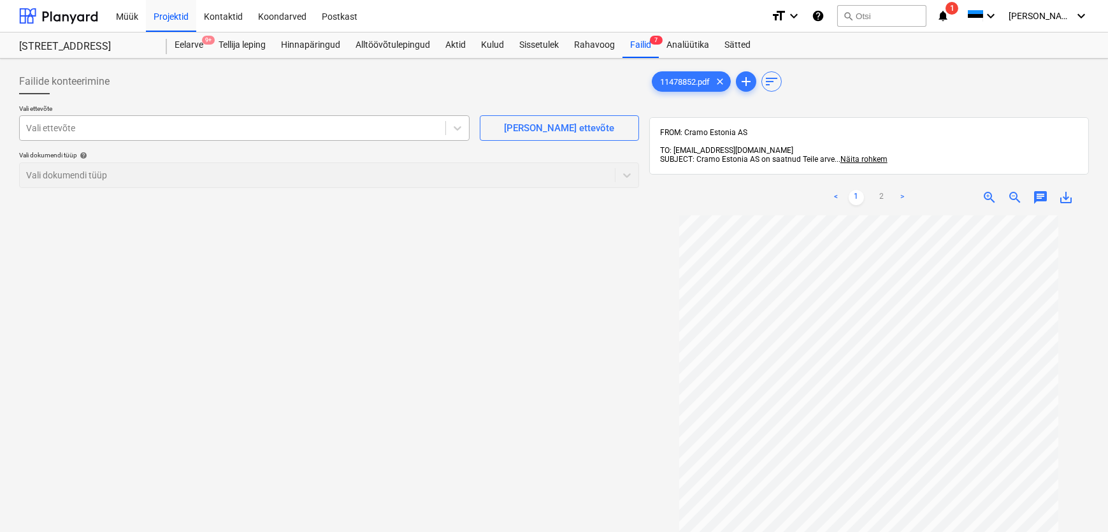
click at [87, 131] on div at bounding box center [232, 128] width 413 height 13
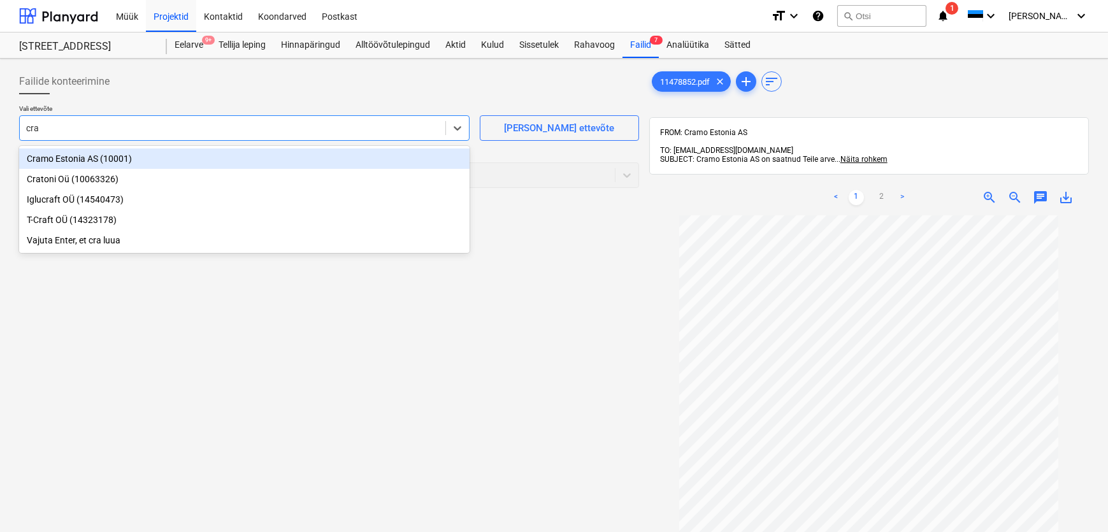
type input "cram"
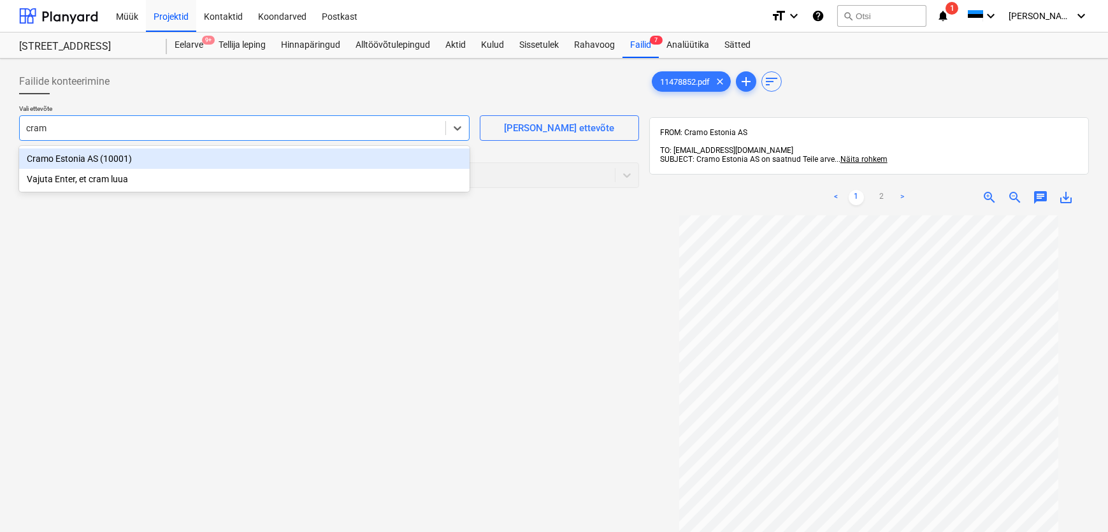
click at [69, 160] on div "Cramo Estonia AS (10001)" at bounding box center [244, 159] width 451 height 20
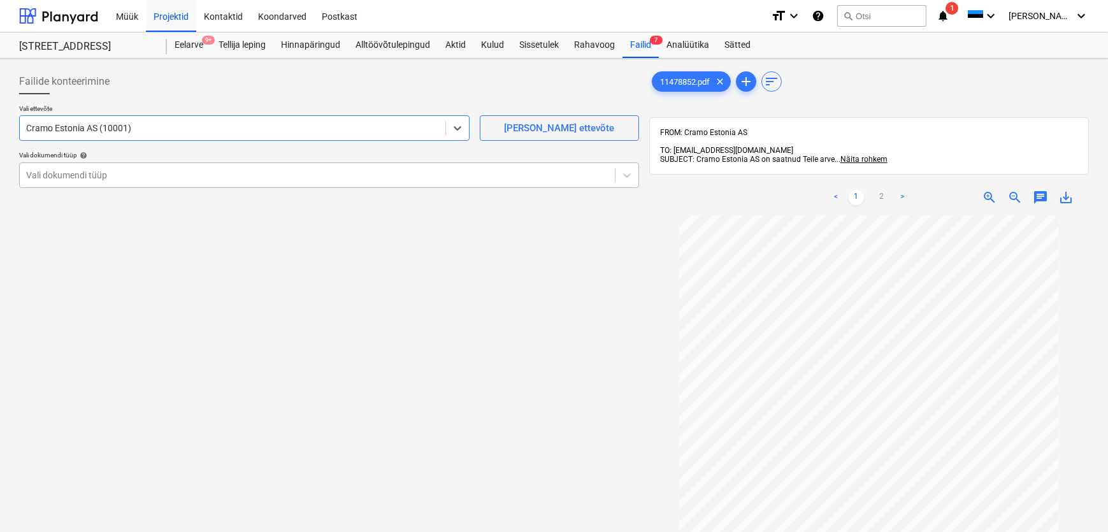
click at [69, 186] on div "Vali dokumendi tüüp" at bounding box center [329, 175] width 620 height 25
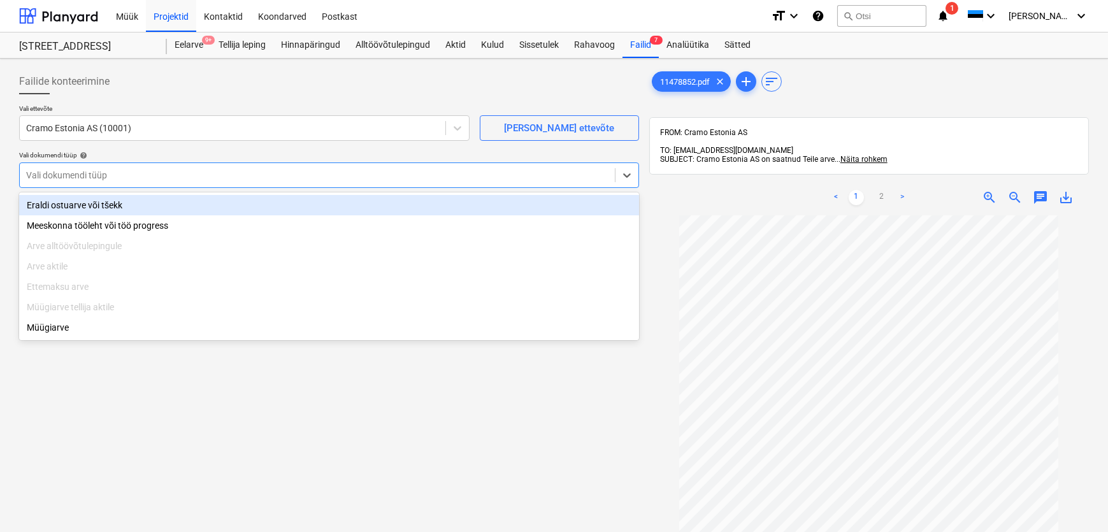
click at [73, 201] on div "Eraldi ostuarve või tšekk" at bounding box center [329, 205] width 620 height 20
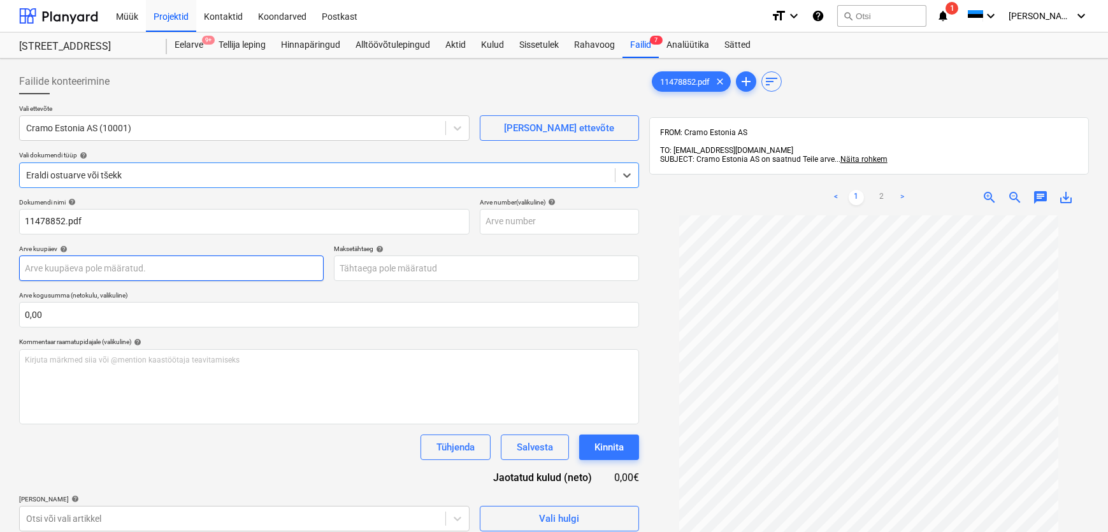
click at [73, 270] on body "Müük Projektid Kontaktid Koondarved Postkast format_size keyboard_arrow_down he…" at bounding box center [554, 266] width 1108 height 532
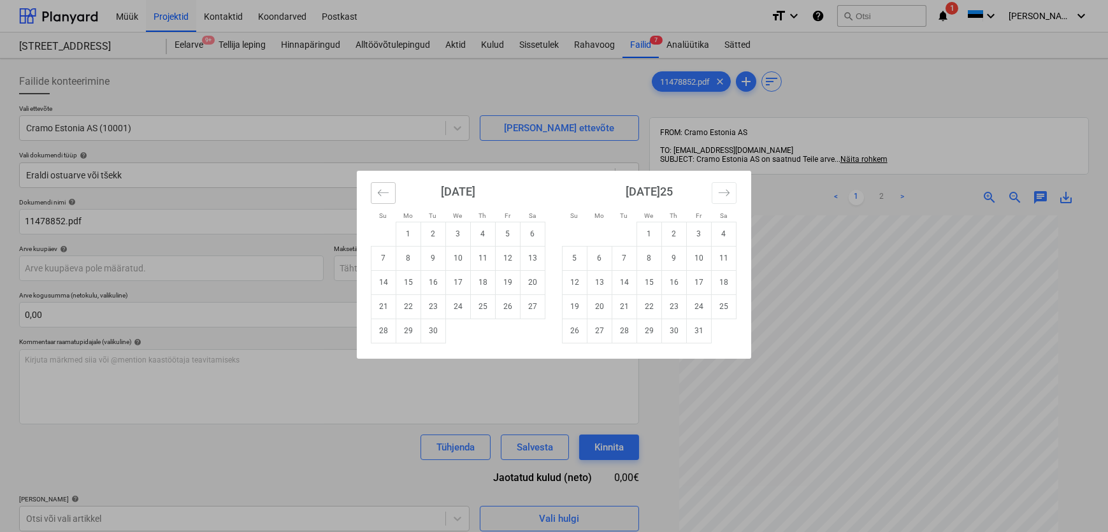
click at [376, 198] on button "Move backward to switch to the previous month." at bounding box center [383, 193] width 25 height 22
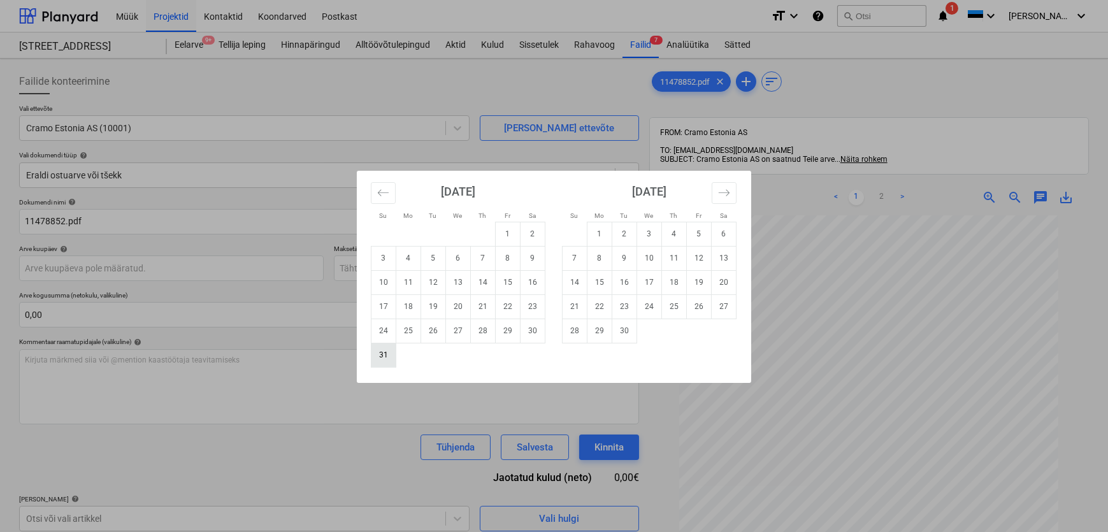
click at [384, 352] on td "31" at bounding box center [384, 355] width 25 height 24
type input "[DATE]"
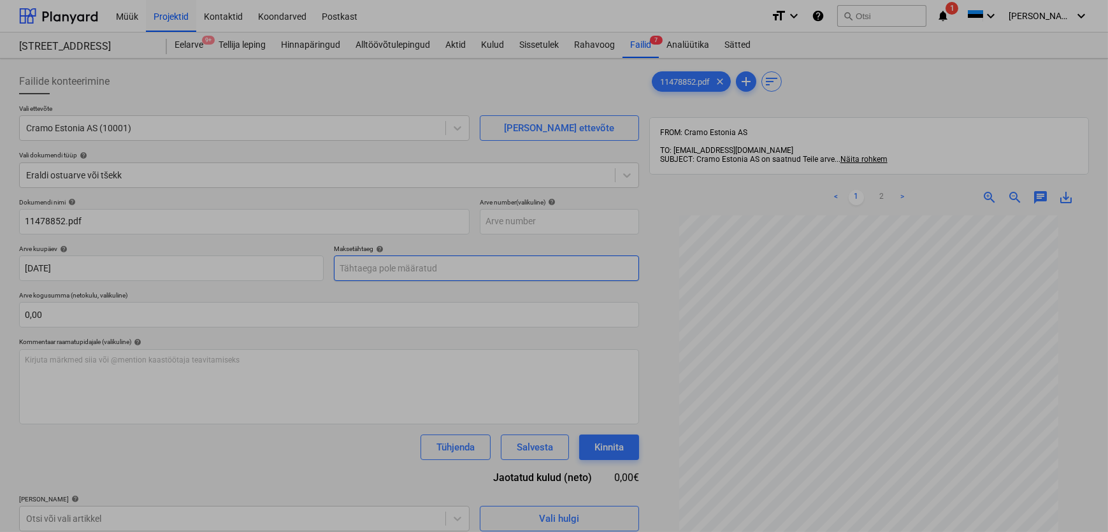
click at [365, 268] on body "Müük Projektid Kontaktid Koondarved Postkast format_size keyboard_arrow_down he…" at bounding box center [554, 266] width 1108 height 532
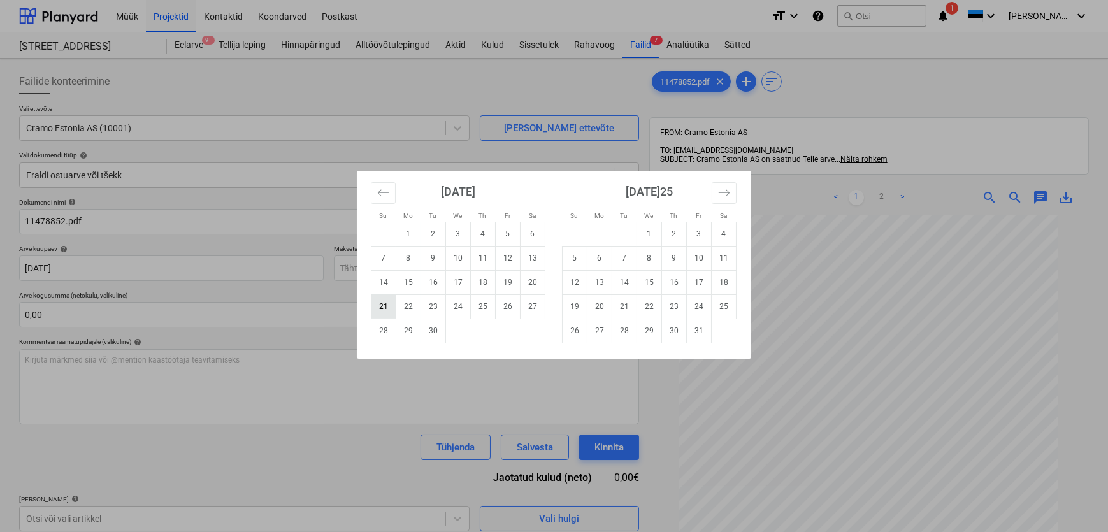
click at [384, 305] on td "21" at bounding box center [384, 306] width 25 height 24
type input "[DATE]"
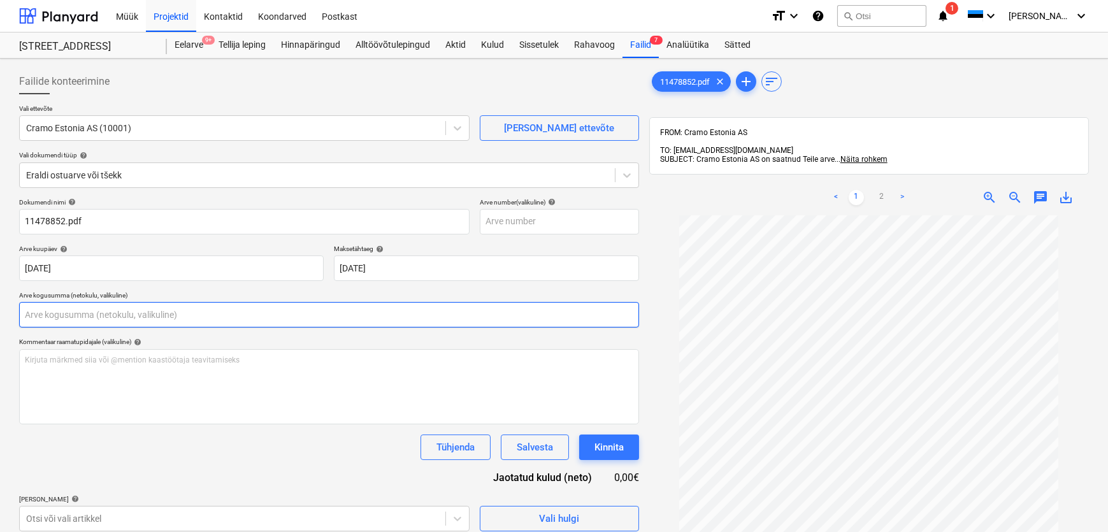
click at [40, 312] on input "text" at bounding box center [329, 314] width 620 height 25
type input "0,00"
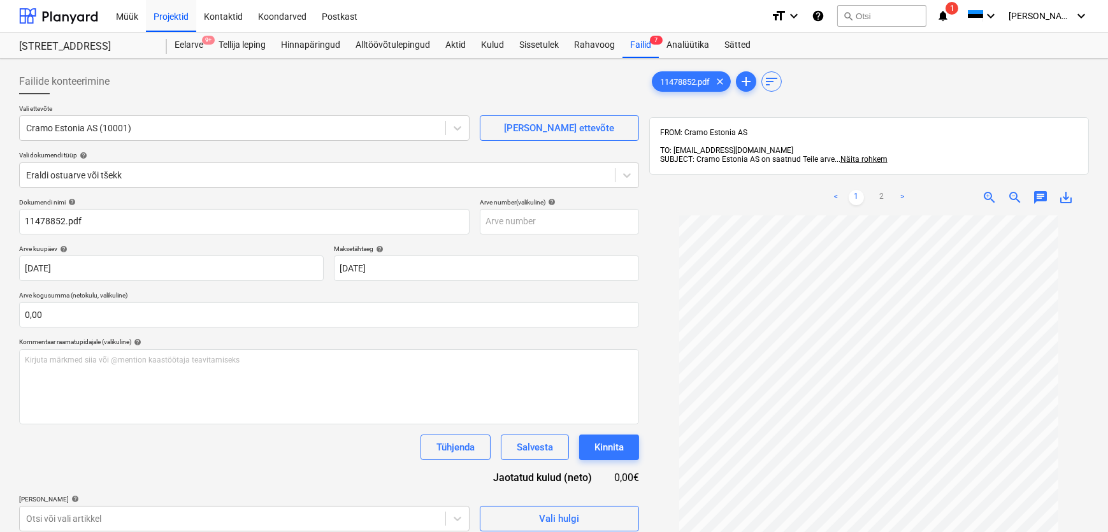
click at [901, 190] on link ">" at bounding box center [902, 197] width 15 height 15
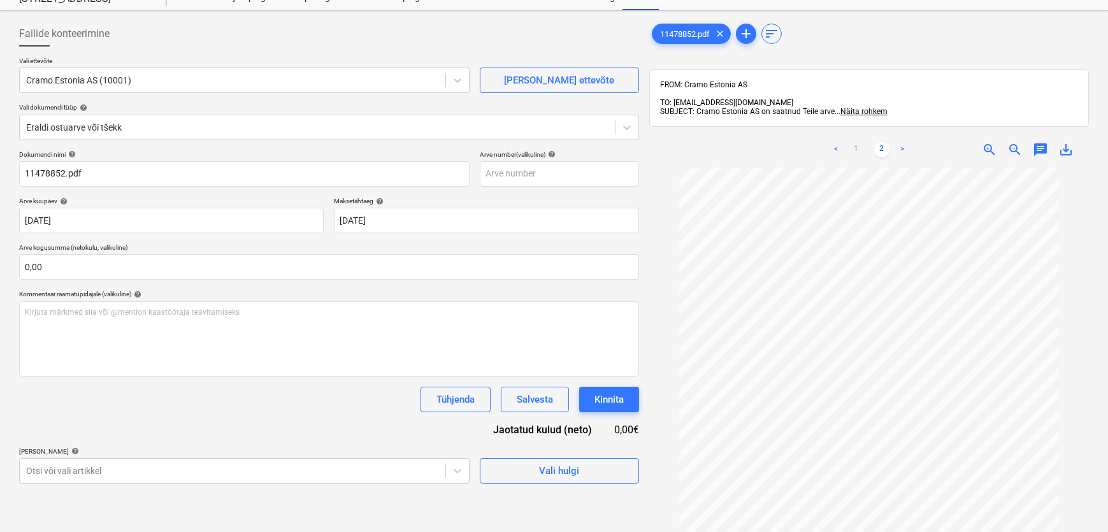
scroll to position [182, 0]
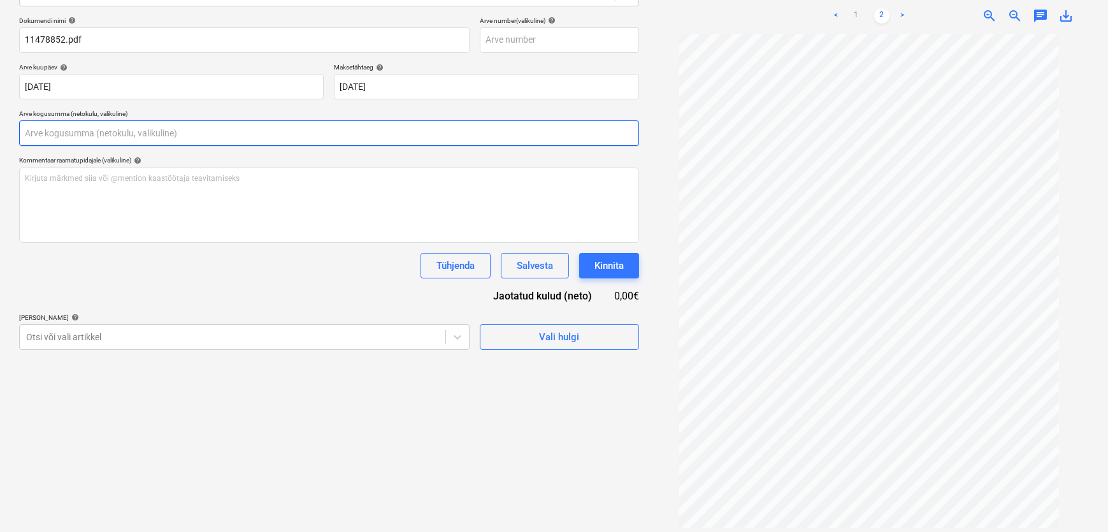
click at [51, 136] on input "text" at bounding box center [329, 132] width 620 height 25
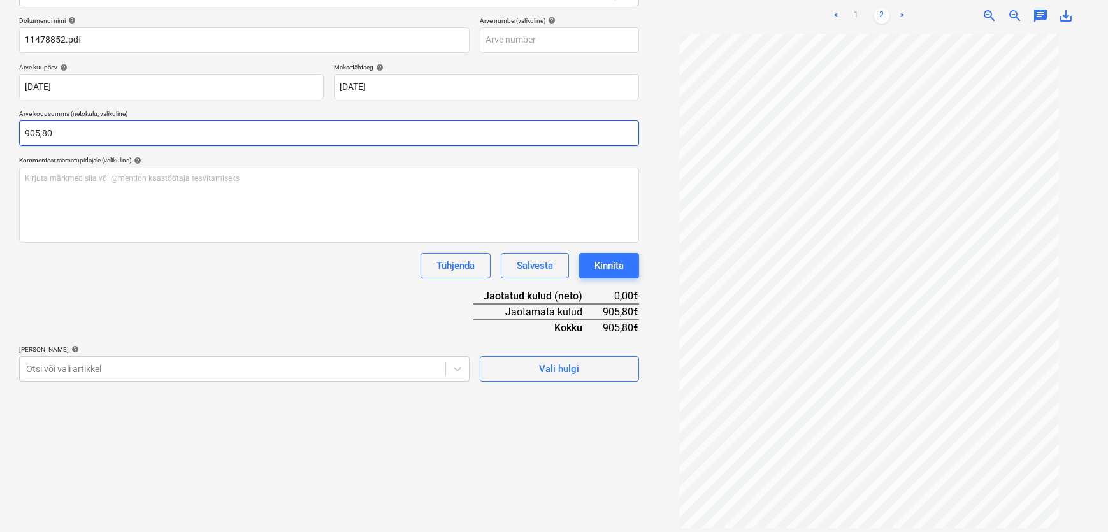
type input "905,80"
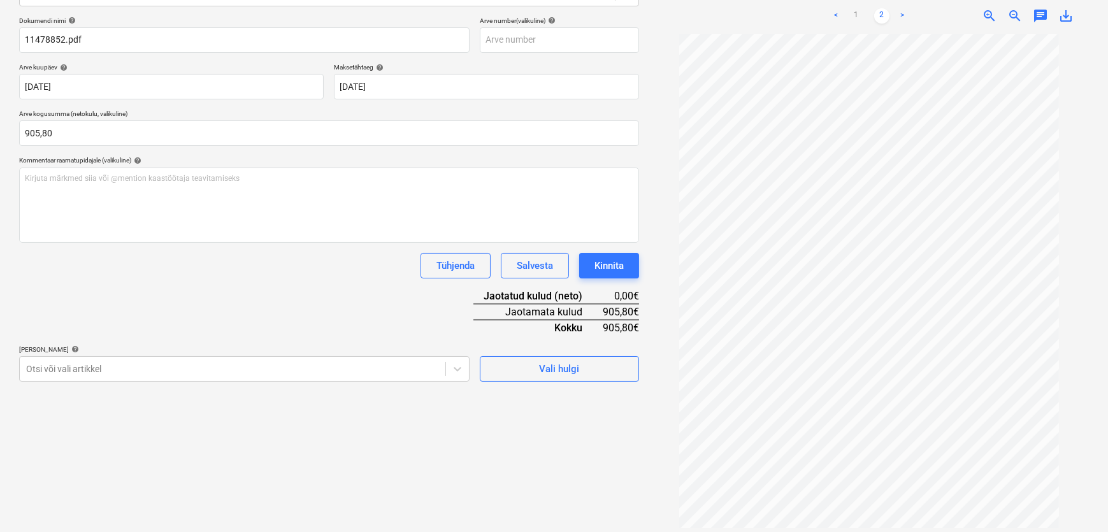
click at [112, 288] on div "Dokumendi nimi help 11478852.pdf Arve number (valikuline) help Arve kuupäev hel…" at bounding box center [329, 199] width 620 height 365
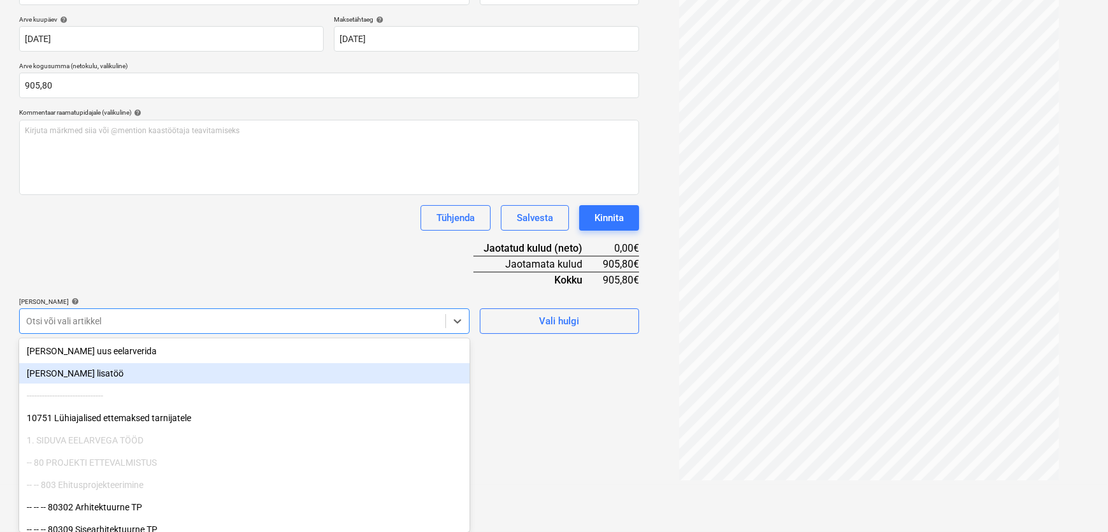
click at [93, 303] on body "Müük Projektid Kontaktid Koondarved Postkast format_size keyboard_arrow_down he…" at bounding box center [554, 37] width 1108 height 532
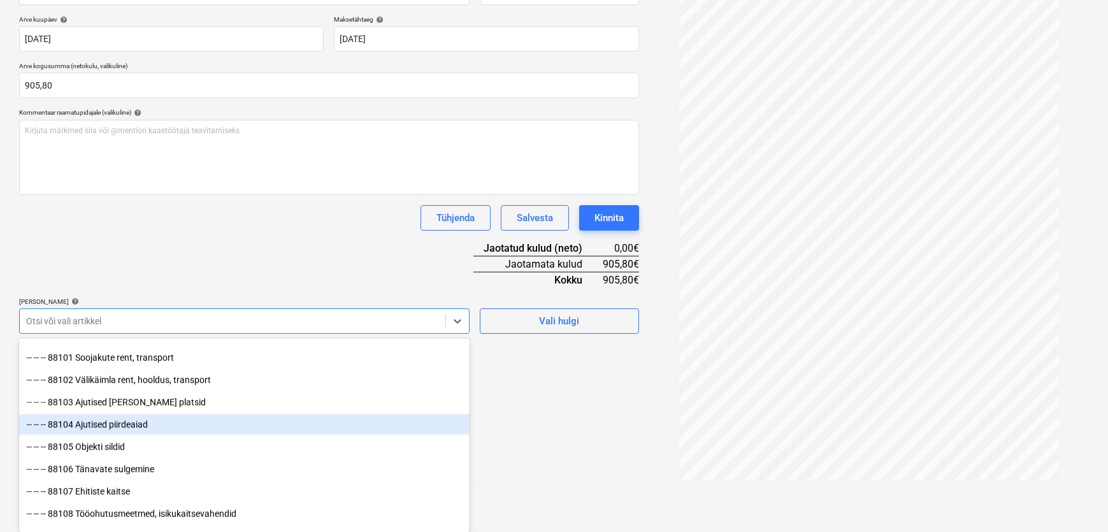
scroll to position [10273, 0]
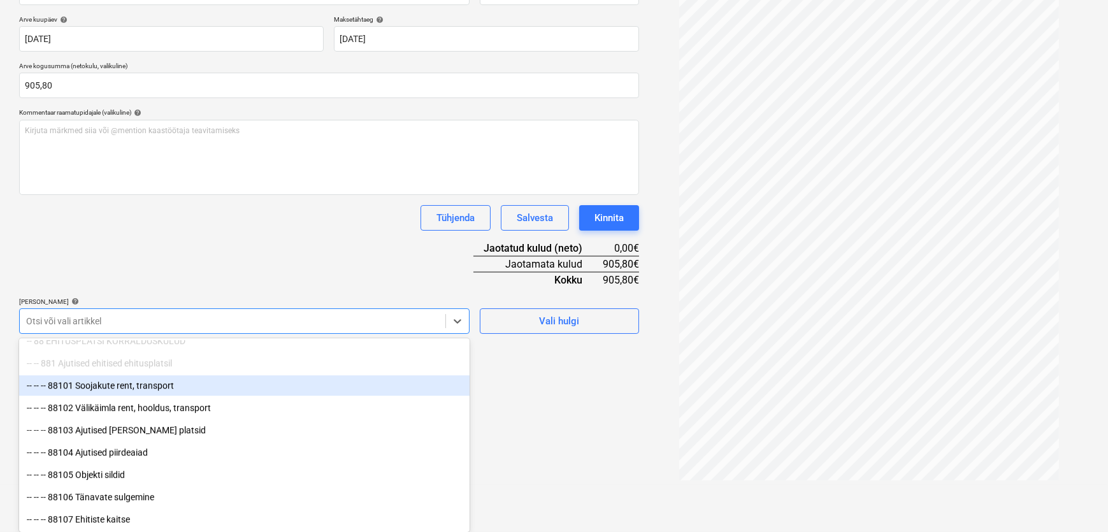
click at [173, 387] on div "-- -- -- 88101 Soojakute rent, transport" at bounding box center [244, 385] width 451 height 20
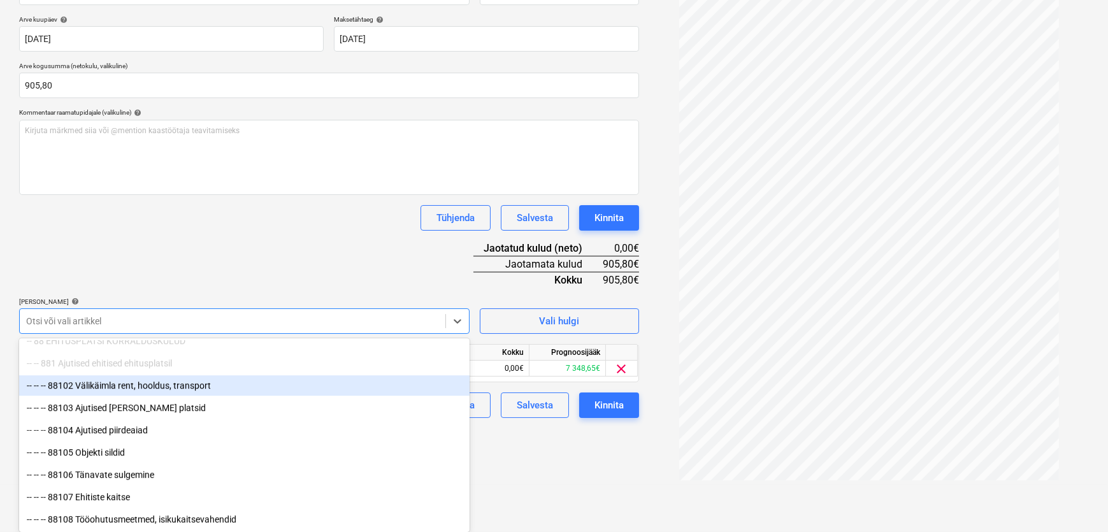
click at [173, 387] on div "-- -- -- 88102 Välikäimla rent, hooldus, transport" at bounding box center [244, 385] width 451 height 20
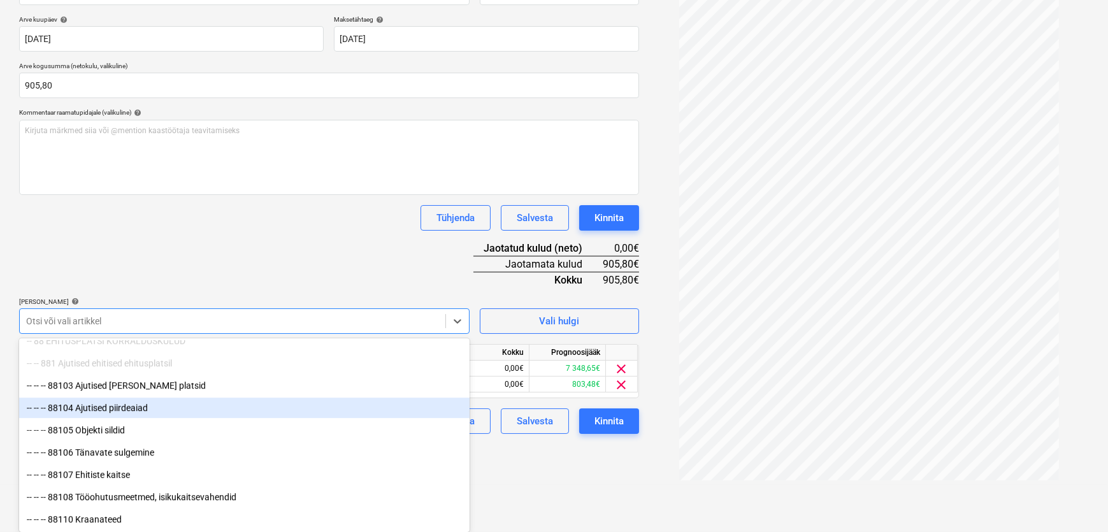
click at [149, 410] on div "-- -- -- 88104 Ajutised piirdeaiad" at bounding box center [244, 408] width 451 height 20
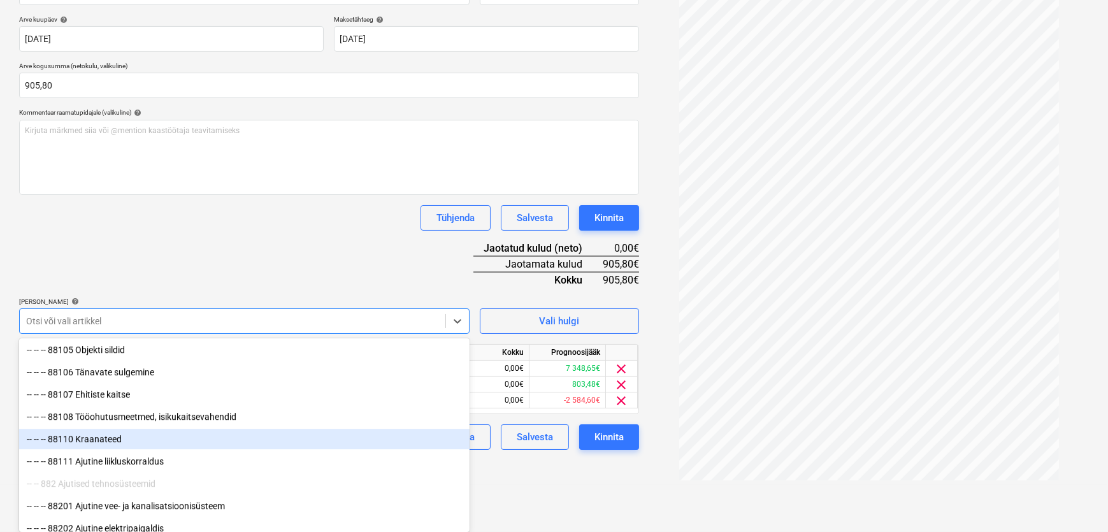
scroll to position [10389, 0]
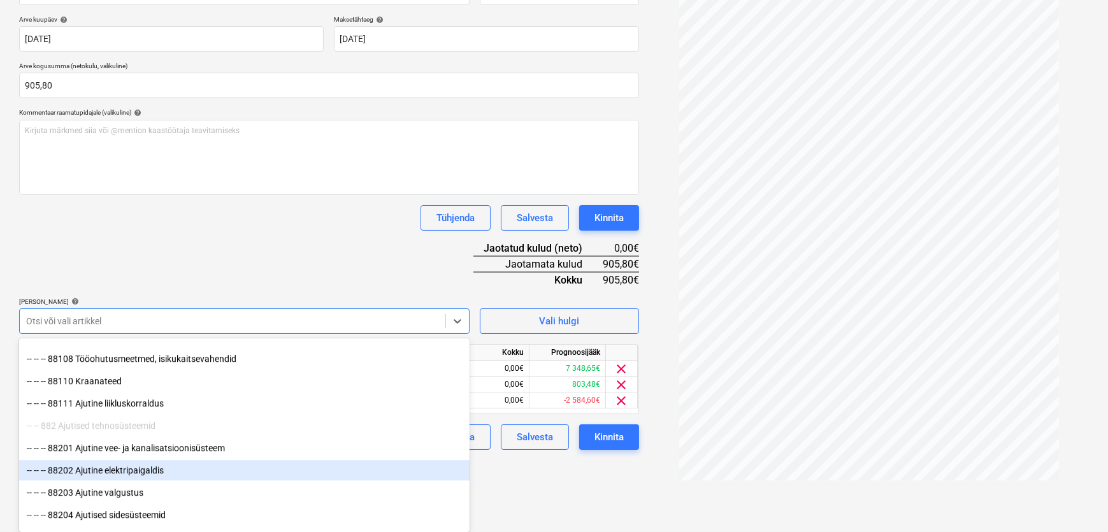
click at [162, 468] on div "-- -- -- 88202 Ajutine elektripaigaldis" at bounding box center [244, 470] width 451 height 20
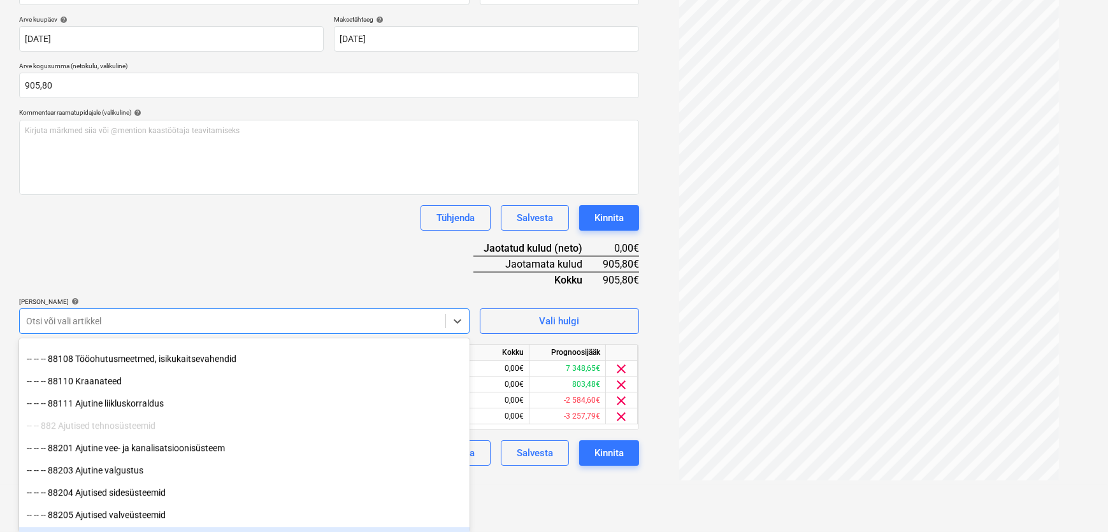
click at [551, 303] on html "Müük Projektid Kontaktid Koondarved Postkast format_size keyboard_arrow_down he…" at bounding box center [554, 37] width 1108 height 532
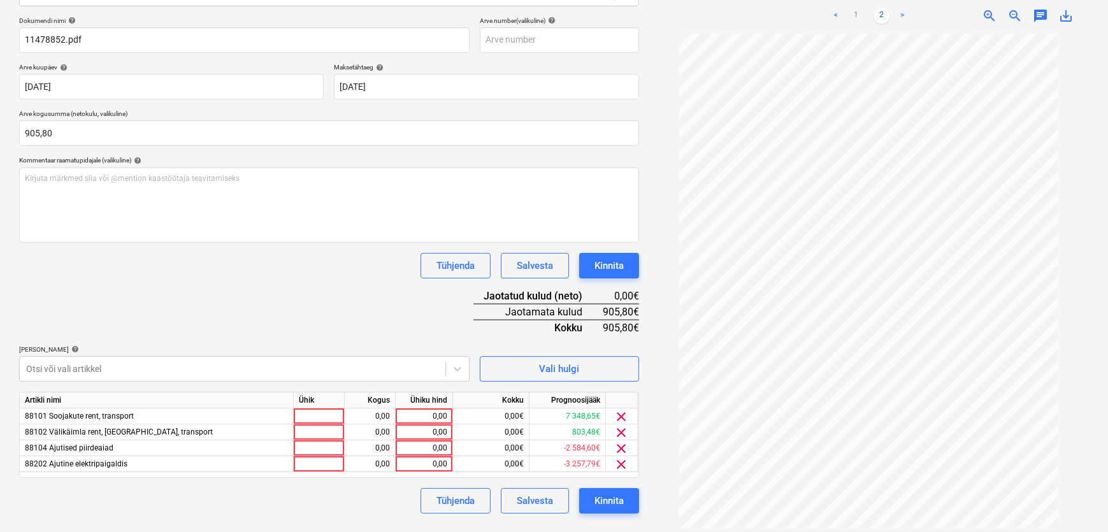
scroll to position [0, 0]
click at [430, 465] on div "0,00" at bounding box center [424, 464] width 47 height 16
type input "55"
click at [435, 436] on div "0,00" at bounding box center [424, 433] width 47 height 16
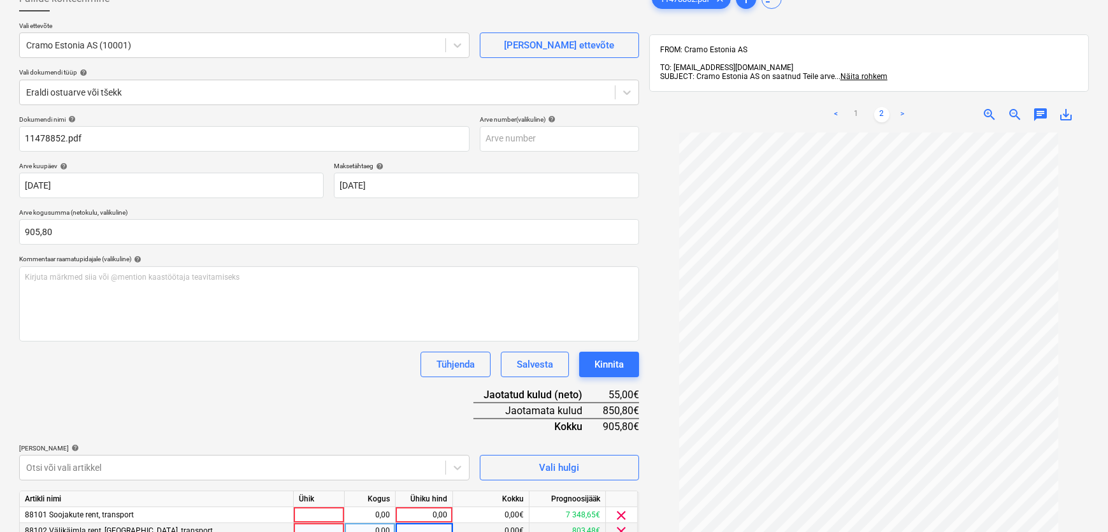
scroll to position [66, 0]
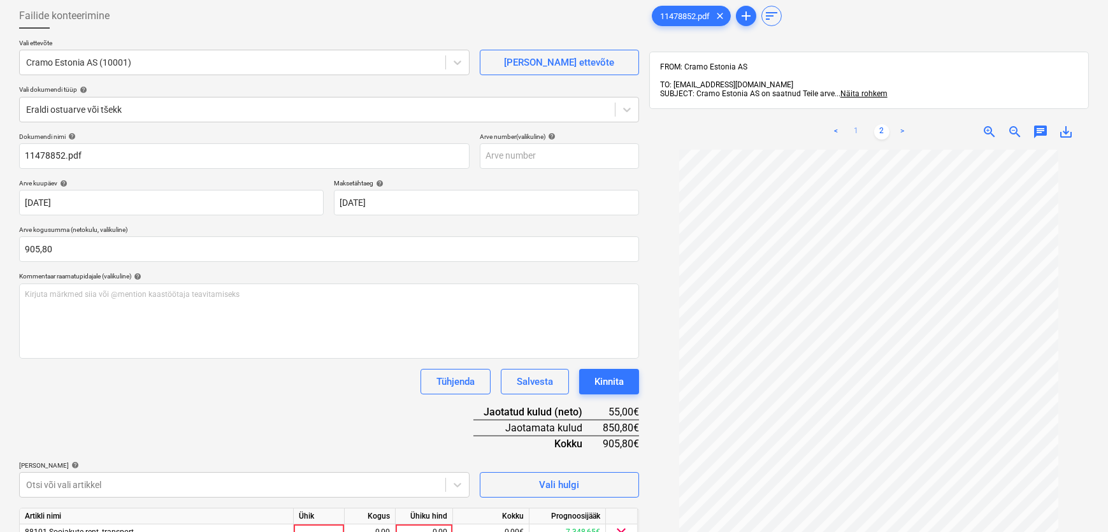
click at [855, 124] on link "1" at bounding box center [856, 131] width 15 height 15
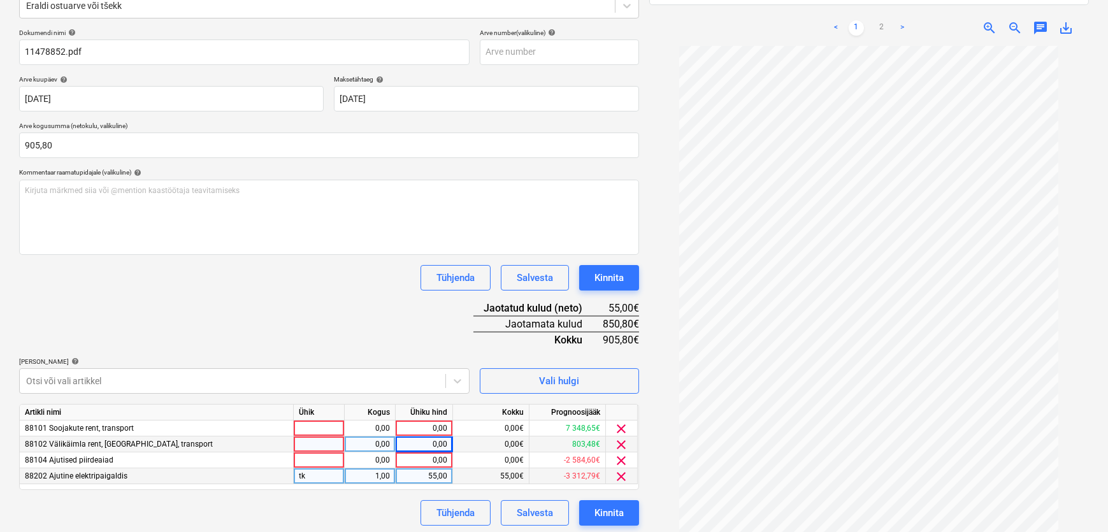
scroll to position [182, 0]
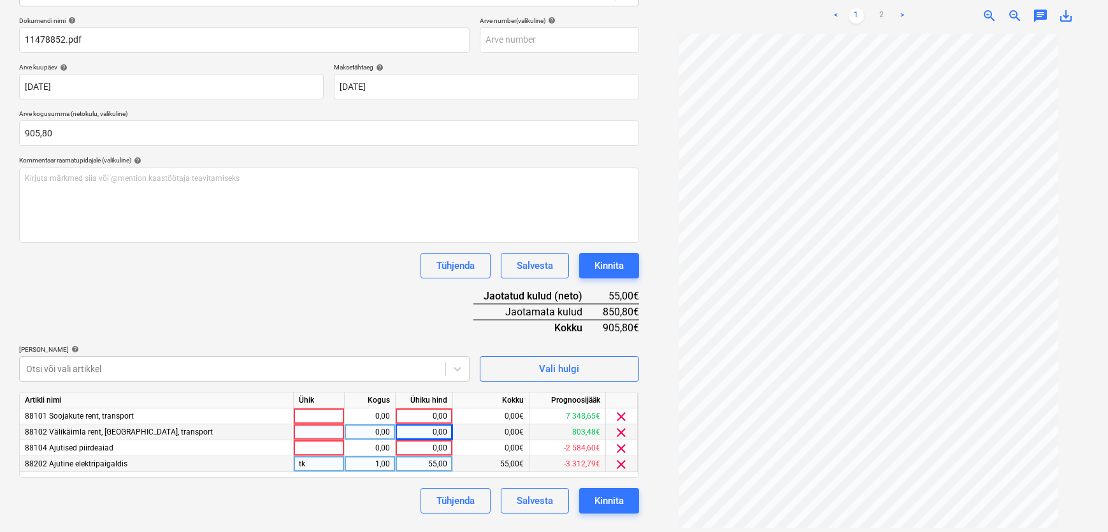
click at [439, 432] on div "0,00" at bounding box center [424, 433] width 47 height 16
type input "60"
click at [361, 294] on div "Dokumendi nimi help 11478852.pdf Arve number (valikuline) help Arve kuupäev hel…" at bounding box center [329, 265] width 620 height 497
click at [437, 449] on div "0,00" at bounding box center [424, 448] width 47 height 16
type input "545"
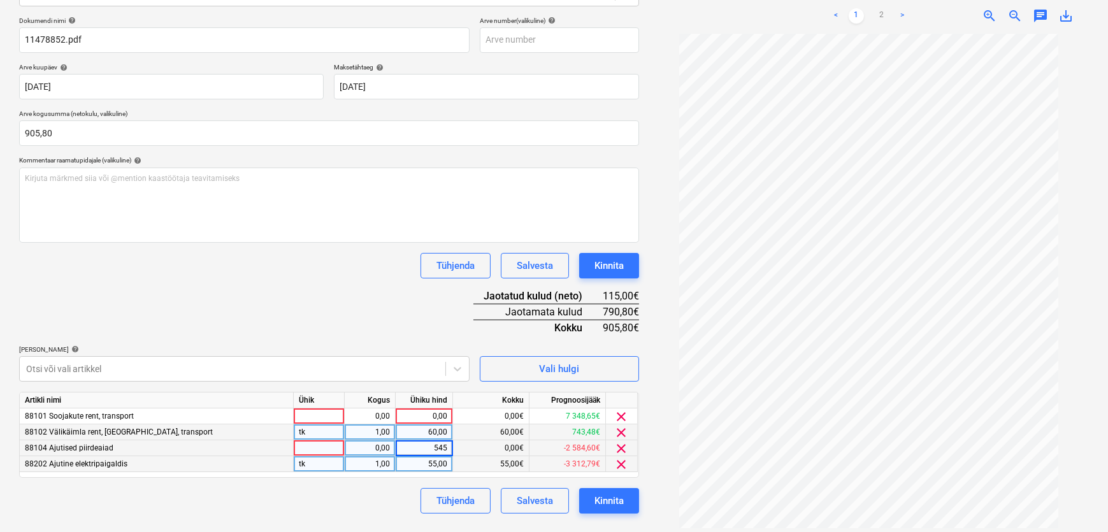
click at [360, 497] on div "Tühjenda Salvesta Kinnita" at bounding box center [329, 500] width 620 height 25
click at [433, 418] on div "0,00" at bounding box center [424, 417] width 47 height 16
type input "245,80"
click at [374, 512] on div "Tühjenda Salvesta Kinnita" at bounding box center [329, 500] width 620 height 25
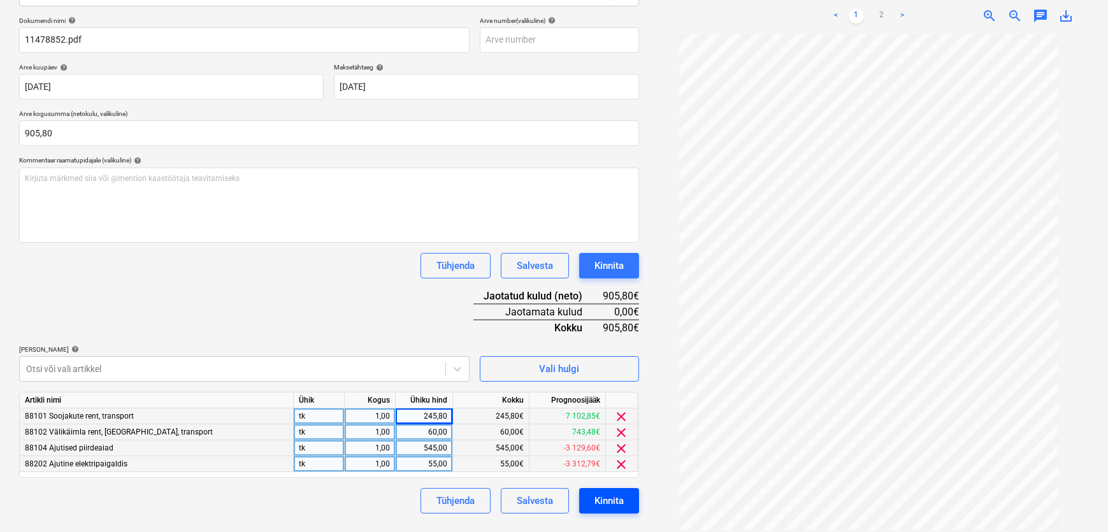
click at [595, 500] on div "Kinnita" at bounding box center [609, 501] width 29 height 17
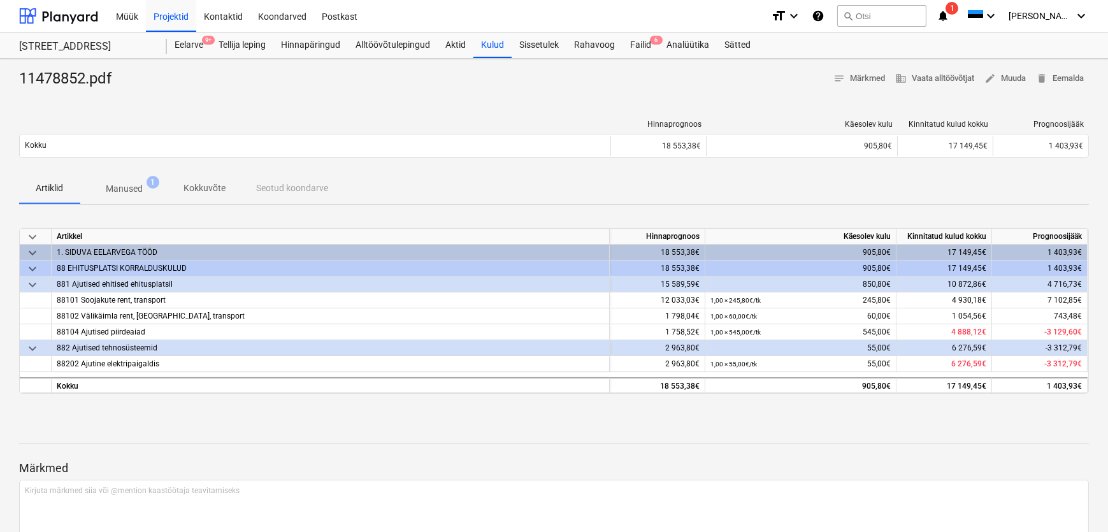
click at [134, 188] on p "Manused" at bounding box center [124, 188] width 37 height 13
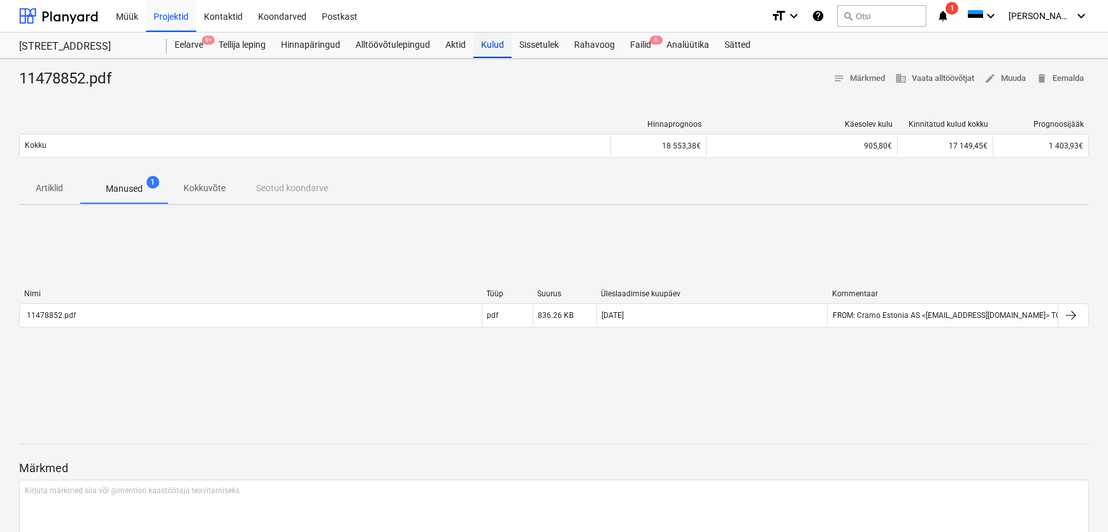
click at [484, 46] on div "Kulud" at bounding box center [493, 45] width 38 height 25
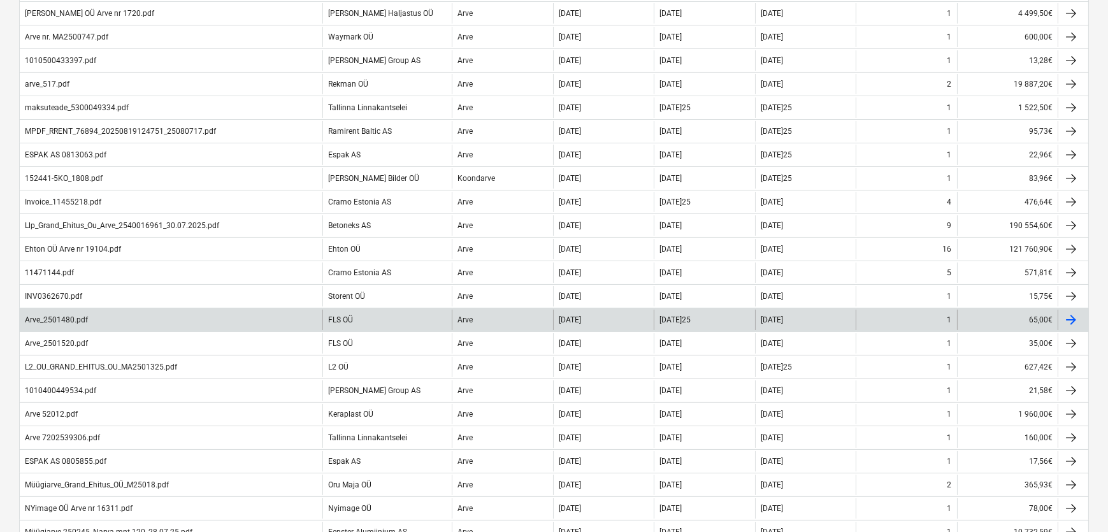
scroll to position [347, 0]
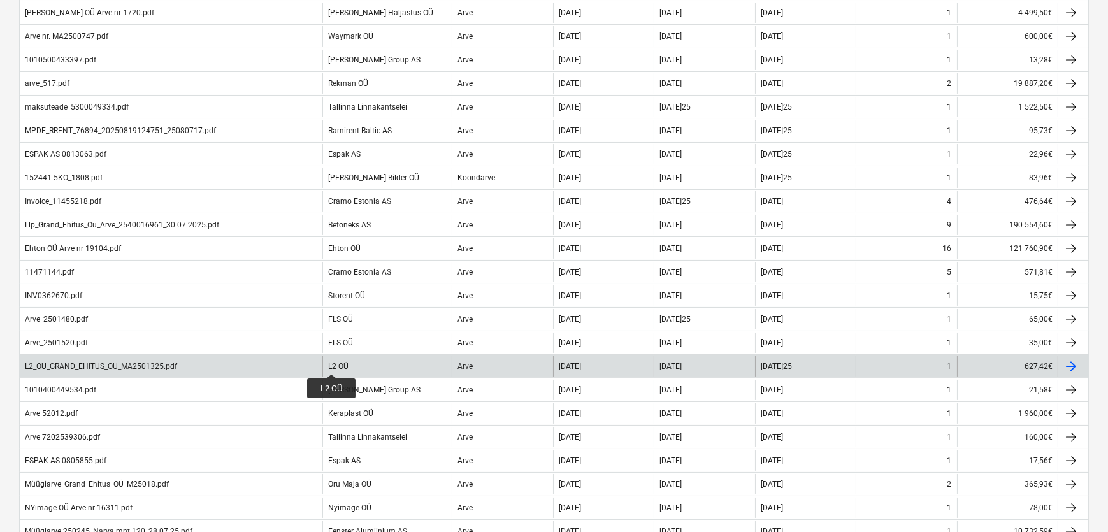
click at [331, 363] on div "L2 OÜ" at bounding box center [338, 366] width 20 height 9
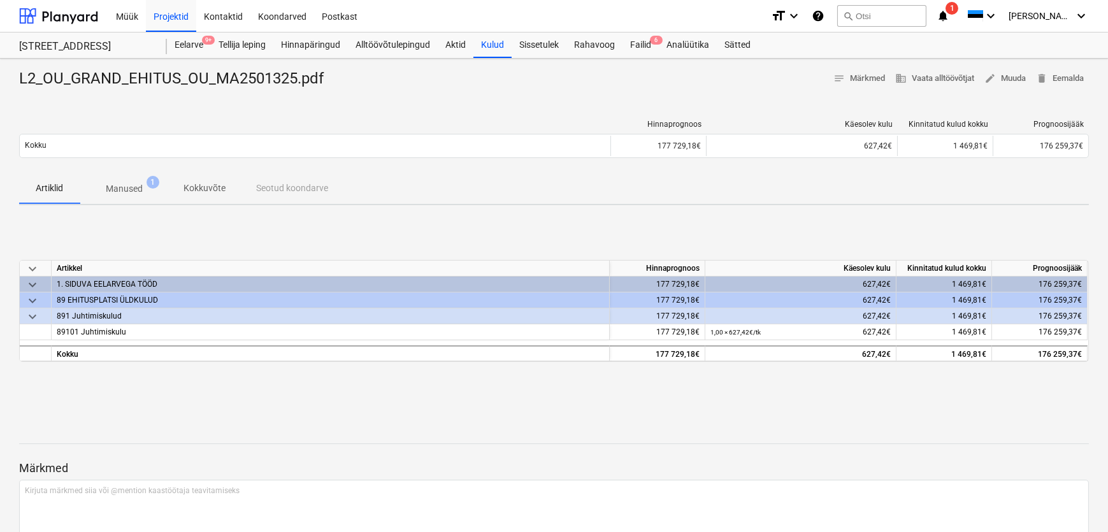
click at [116, 189] on p "Manused" at bounding box center [124, 188] width 37 height 13
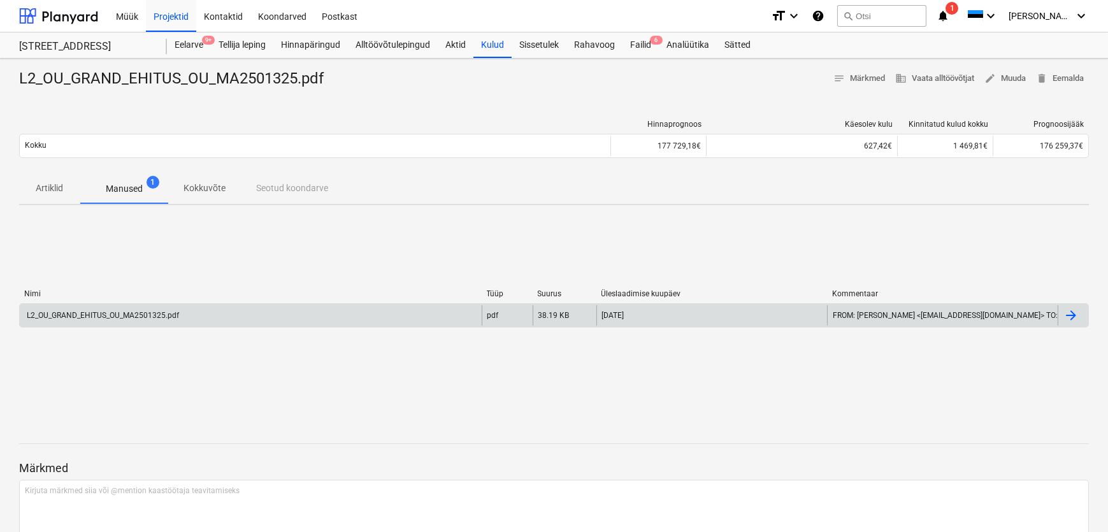
click at [127, 315] on div "L2_OU_GRAND_EHITUS_OU_MA2501325.pdf" at bounding box center [102, 315] width 154 height 9
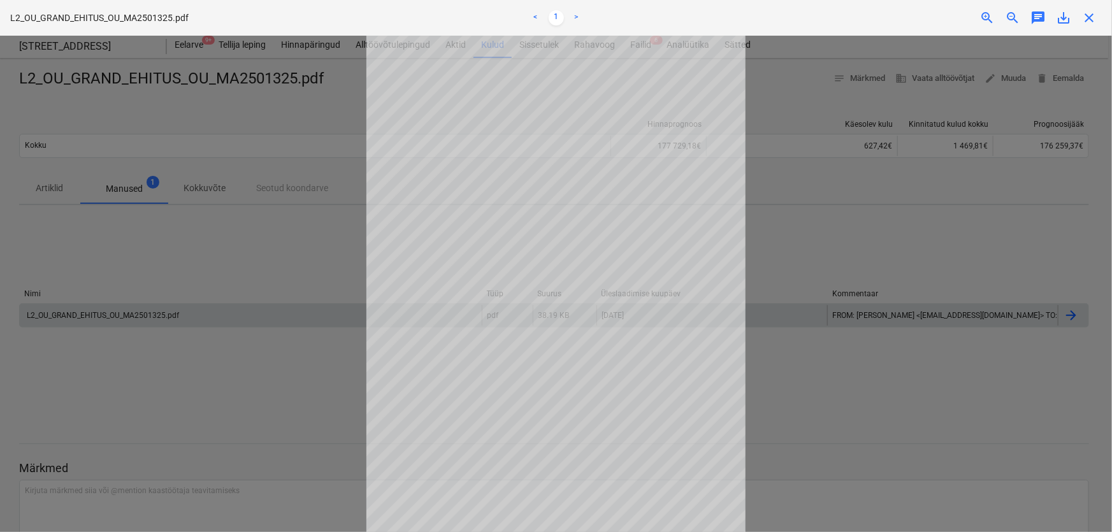
click at [232, 277] on div at bounding box center [556, 284] width 1112 height 497
click at [159, 274] on div at bounding box center [556, 284] width 1112 height 497
click at [1087, 15] on span "close" at bounding box center [1089, 17] width 15 height 15
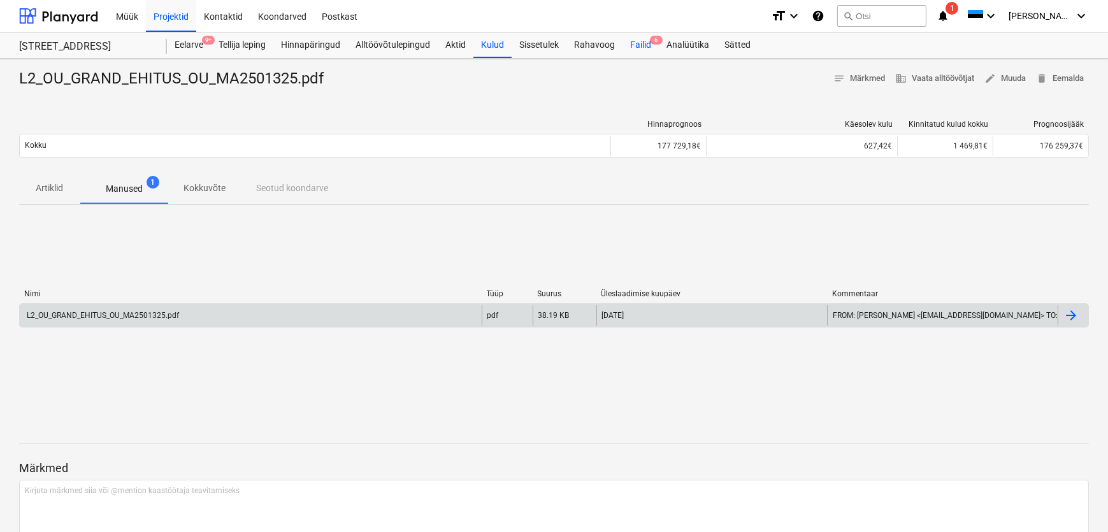
click at [645, 43] on div "Failid 6" at bounding box center [641, 45] width 36 height 25
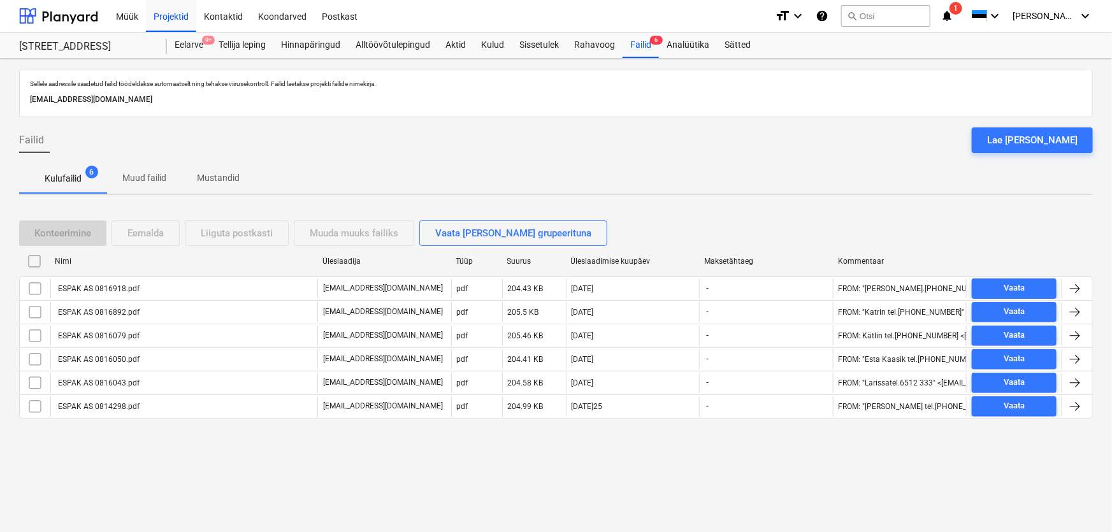
click at [184, 463] on div "Sellele aadressile saadetud failid töödeldakse automaatselt ning tehakse viirus…" at bounding box center [556, 296] width 1112 height 474
click at [309, 138] on div "Failid Lae [PERSON_NAME]" at bounding box center [556, 145] width 1074 height 36
